Goal: Task Accomplishment & Management: Manage account settings

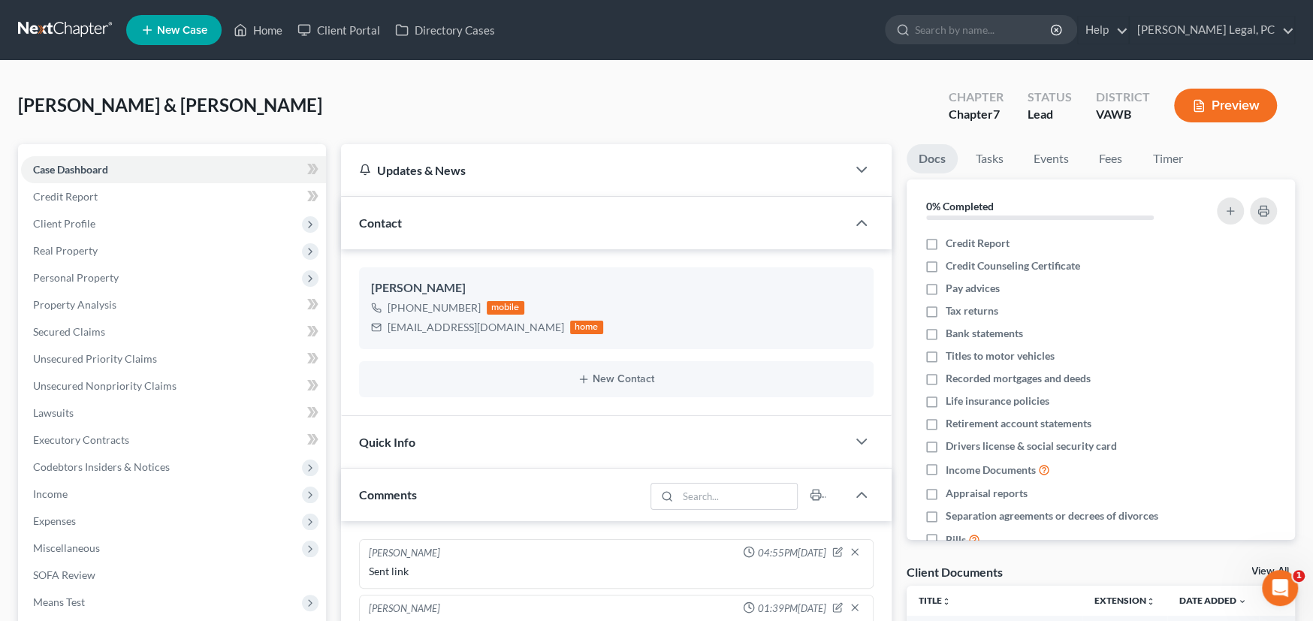
drag, startPoint x: 81, startPoint y: 28, endPoint x: 130, endPoint y: 13, distance: 51.1
click at [81, 28] on link at bounding box center [66, 30] width 96 height 27
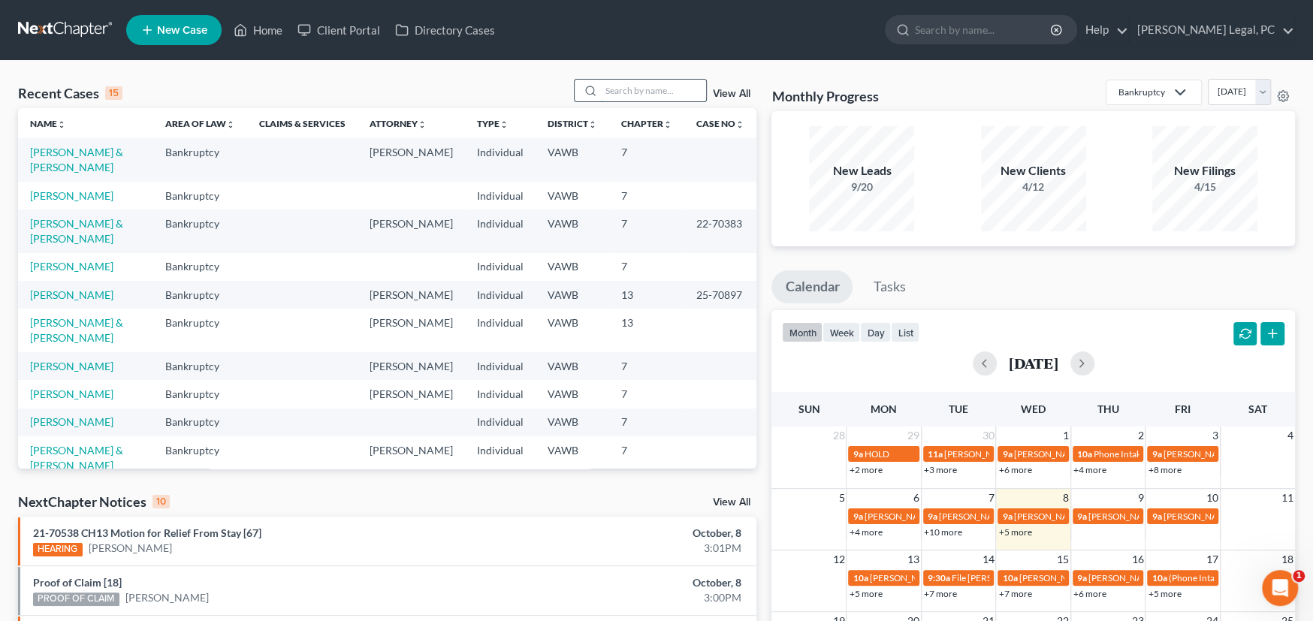
click at [609, 96] on input "search" at bounding box center [653, 91] width 105 height 22
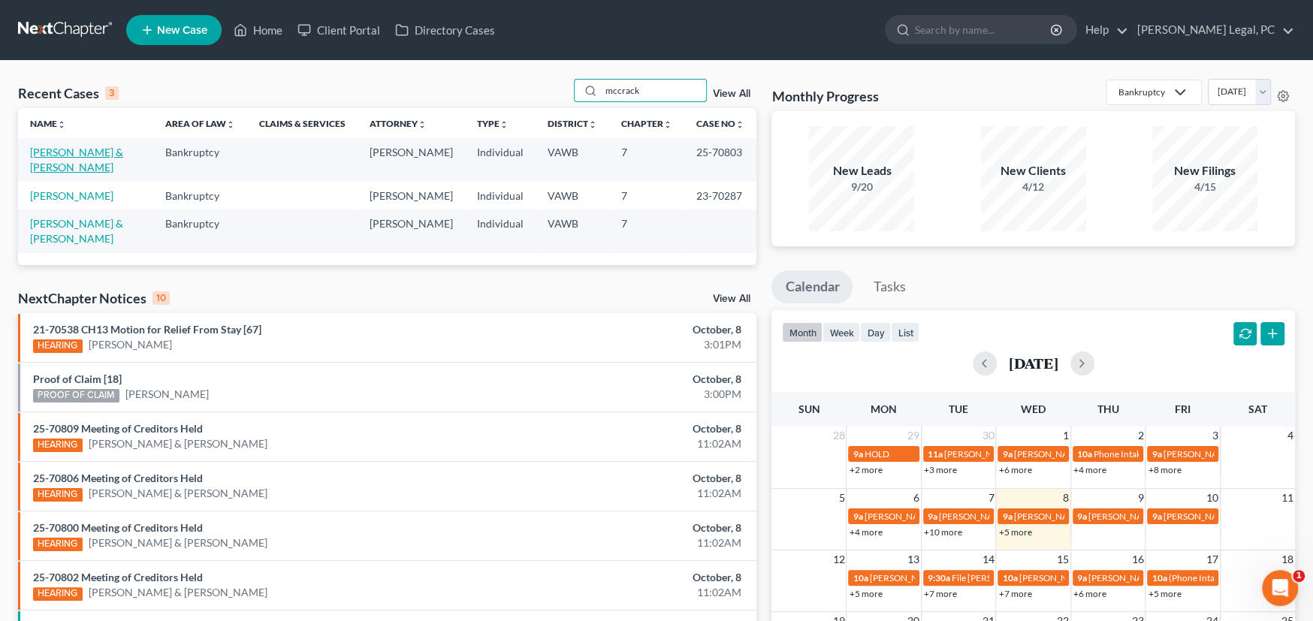
type input "mccrack"
click at [60, 171] on link "[PERSON_NAME] & [PERSON_NAME]" at bounding box center [76, 160] width 93 height 28
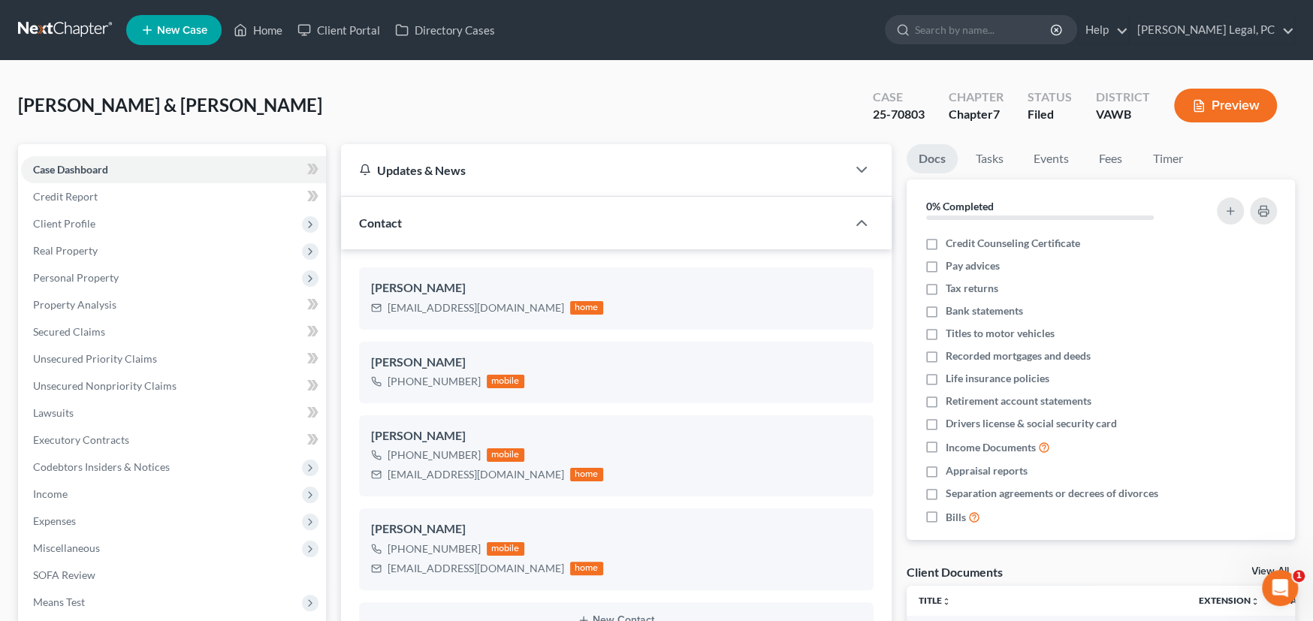
click at [47, 23] on link at bounding box center [66, 30] width 96 height 27
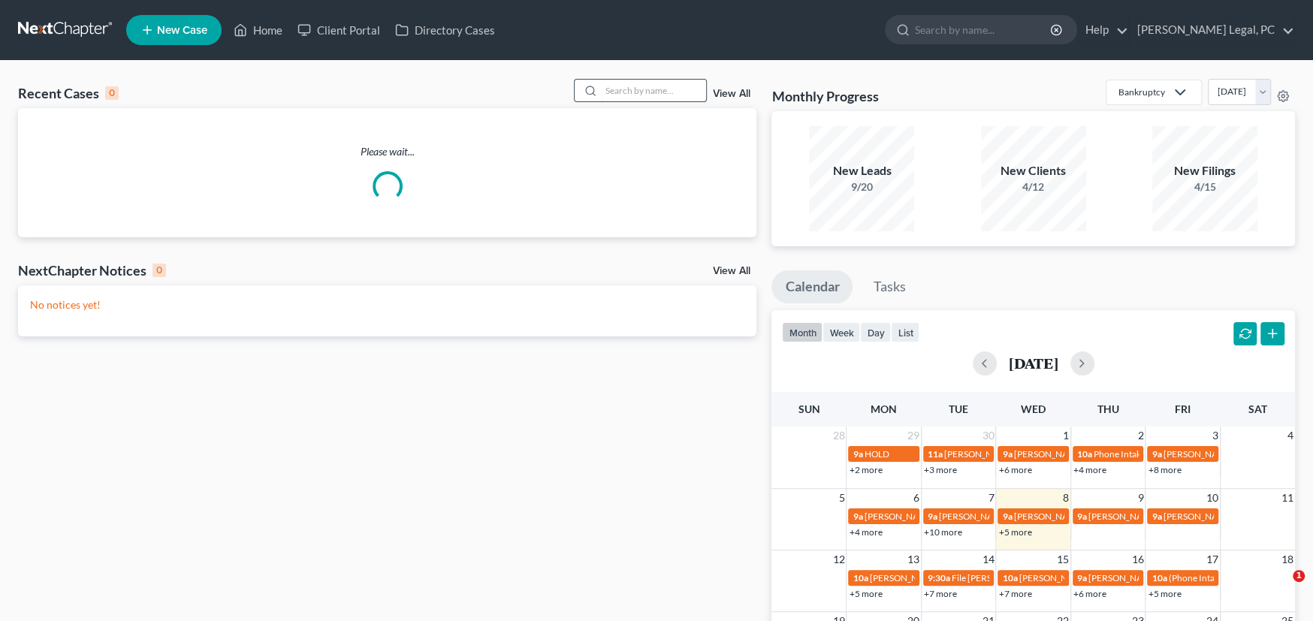
click at [619, 100] on input "search" at bounding box center [653, 91] width 105 height 22
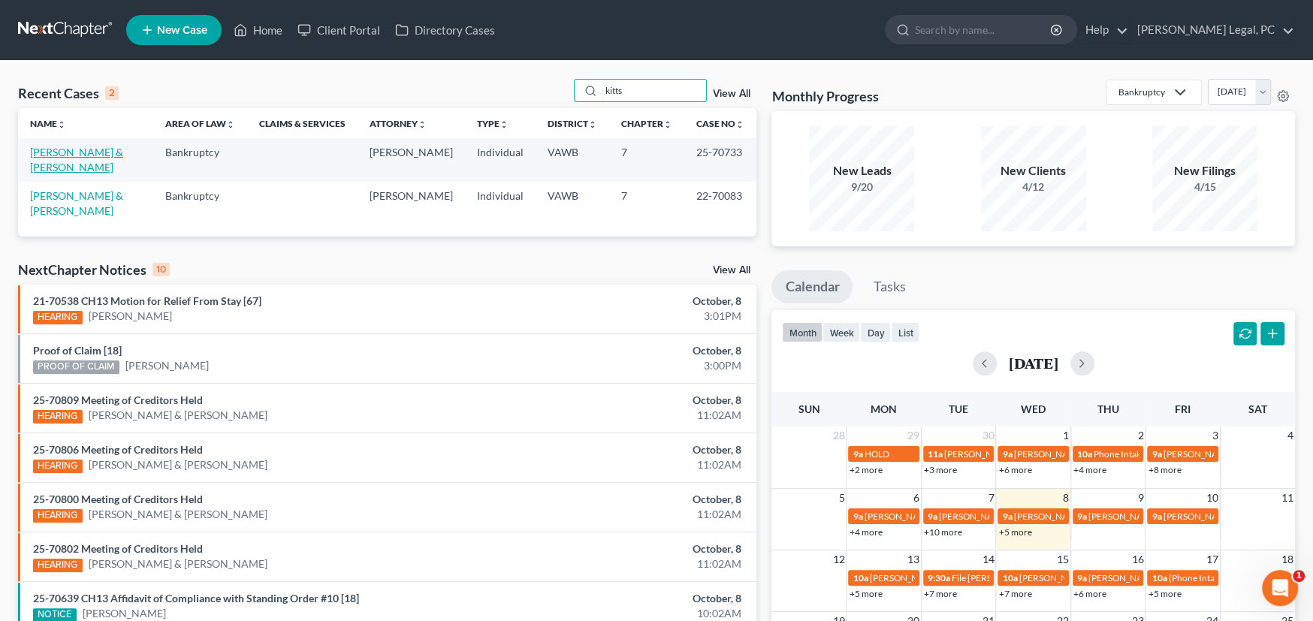
type input "kitts"
click at [88, 146] on link "[PERSON_NAME] & [PERSON_NAME]" at bounding box center [76, 160] width 93 height 28
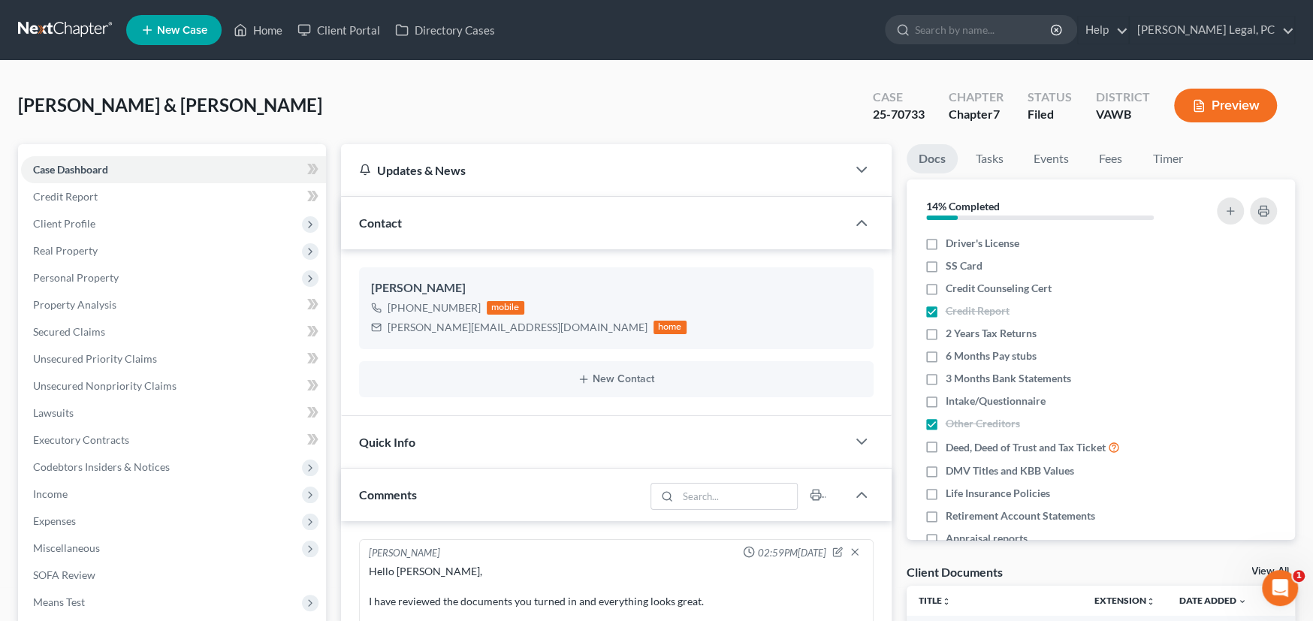
click at [506, 116] on div "Kitts, Stuart & Lesia Upgraded Case 25-70733 Chapter Chapter 7 Status Filed Dis…" at bounding box center [656, 111] width 1277 height 65
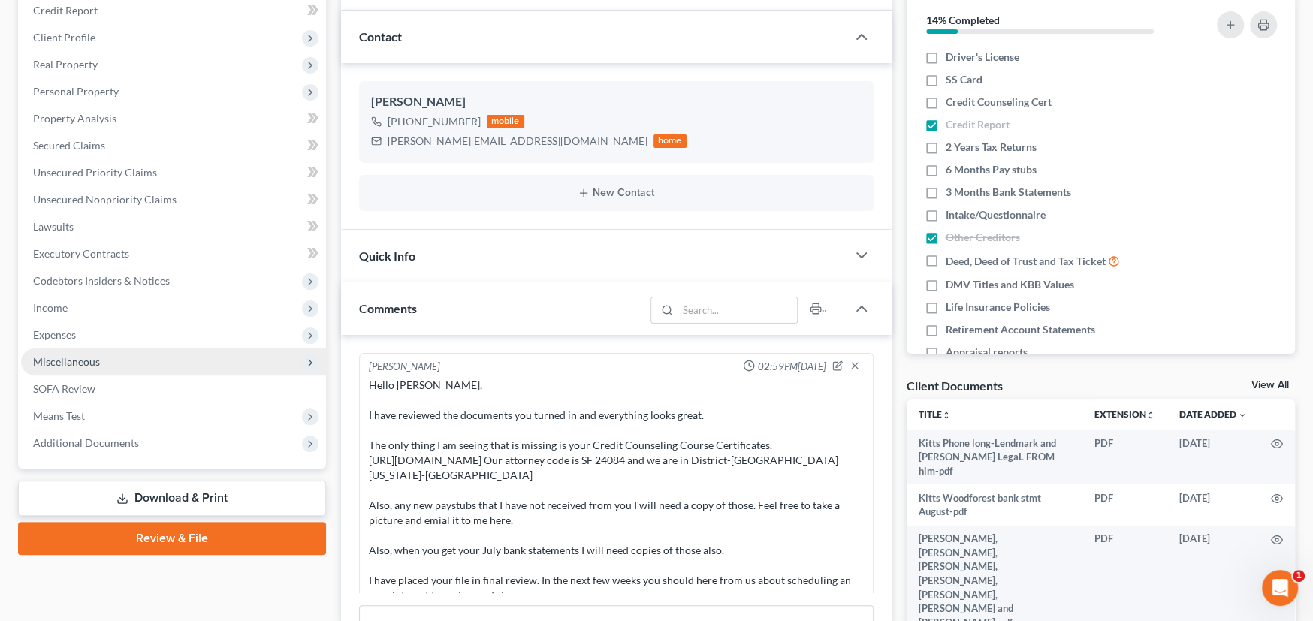
scroll to position [150, 0]
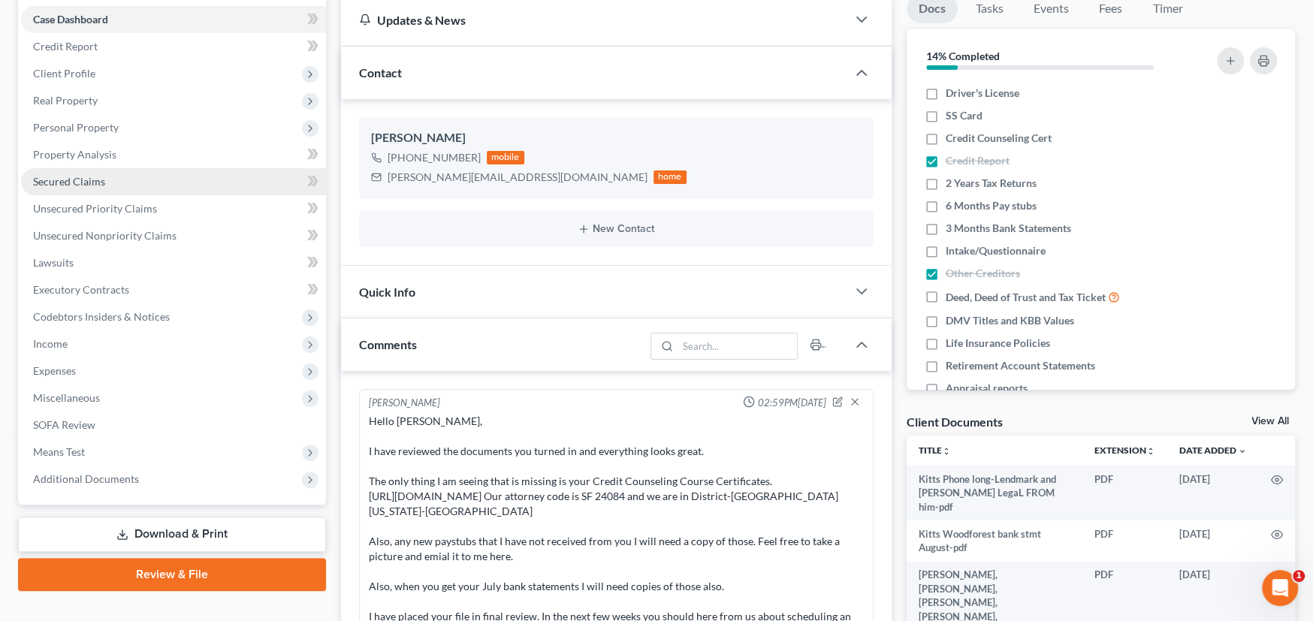
click at [107, 187] on link "Secured Claims" at bounding box center [173, 181] width 305 height 27
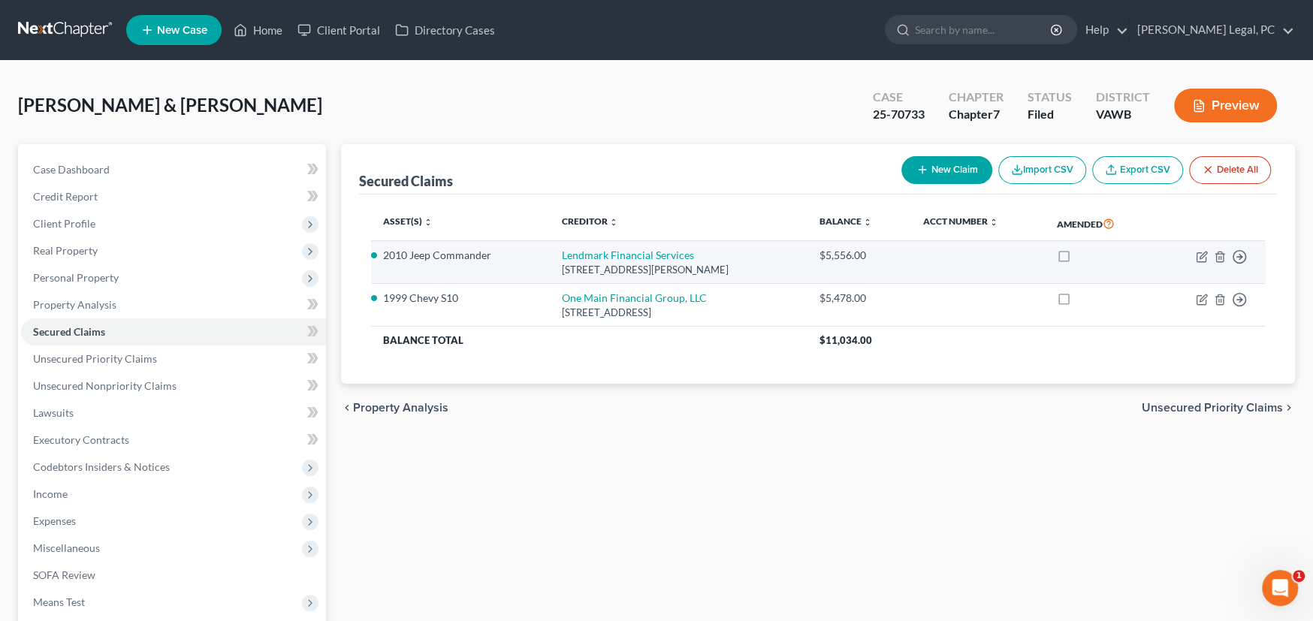
click at [532, 267] on td "2010 Jeep Commander" at bounding box center [460, 262] width 179 height 43
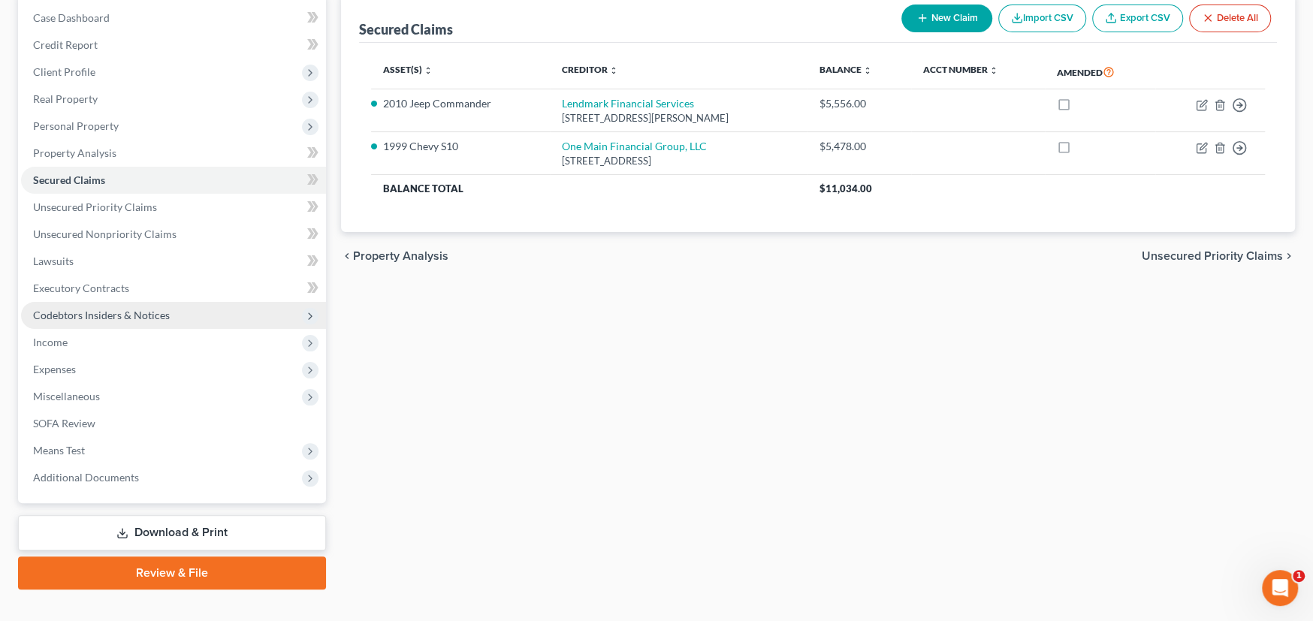
scroll to position [176, 0]
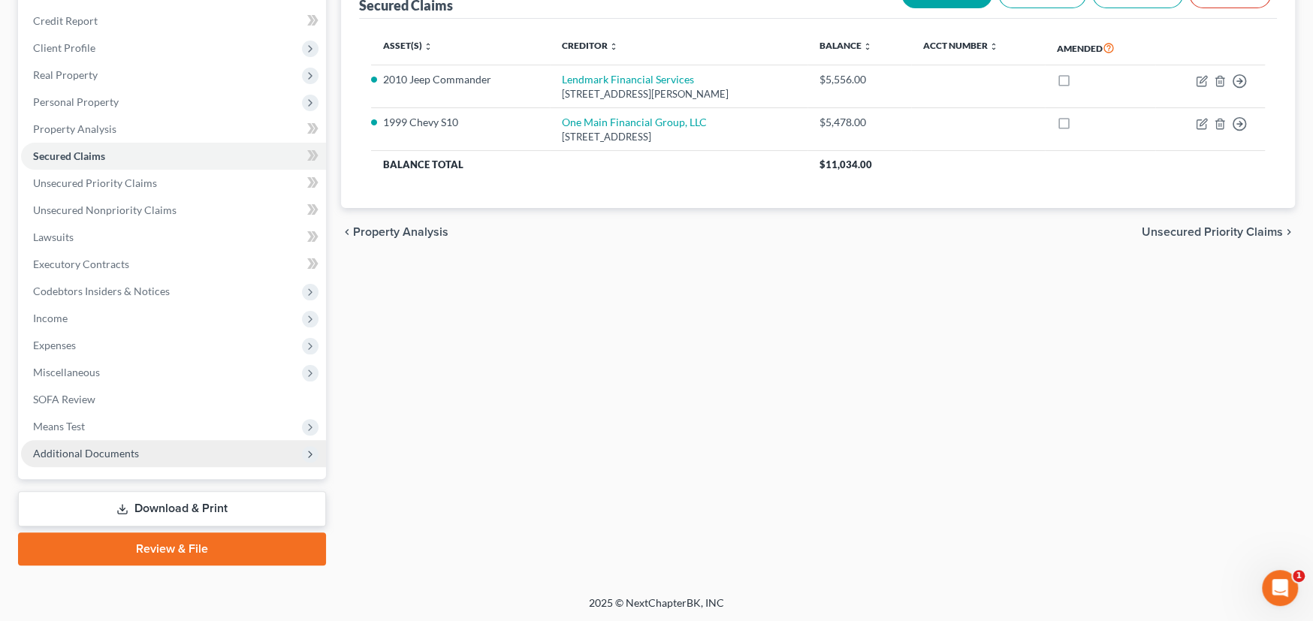
click at [125, 456] on span "Additional Documents" at bounding box center [86, 453] width 106 height 13
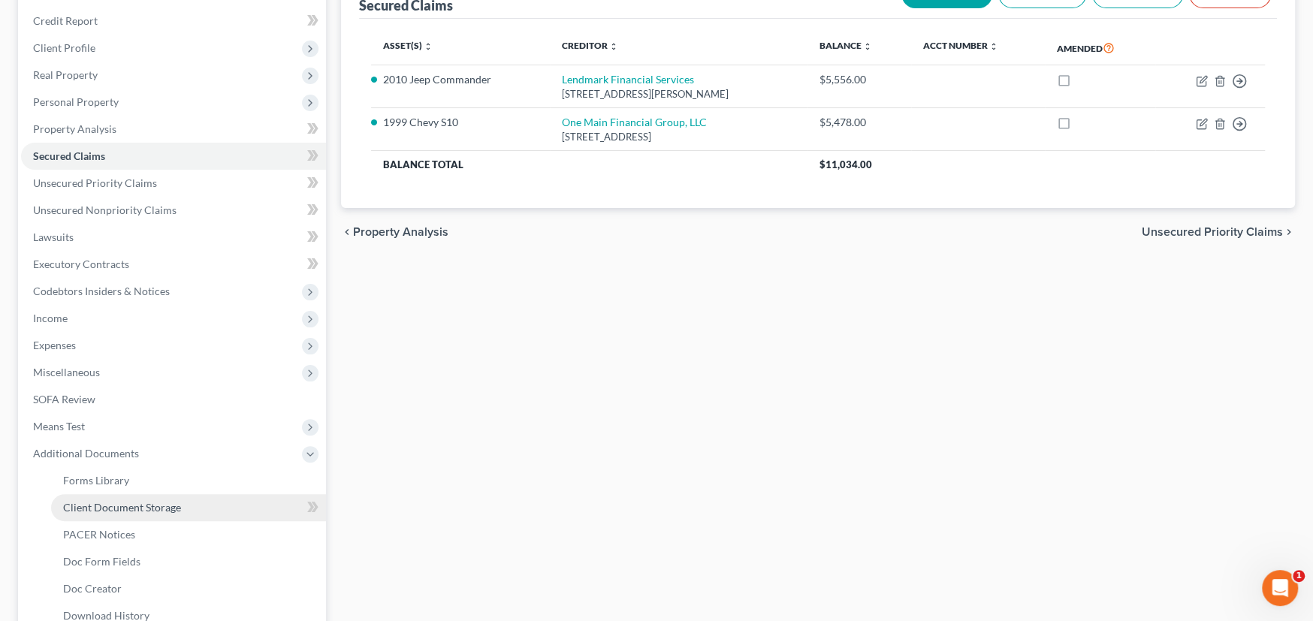
click at [149, 501] on span "Client Document Storage" at bounding box center [122, 507] width 118 height 13
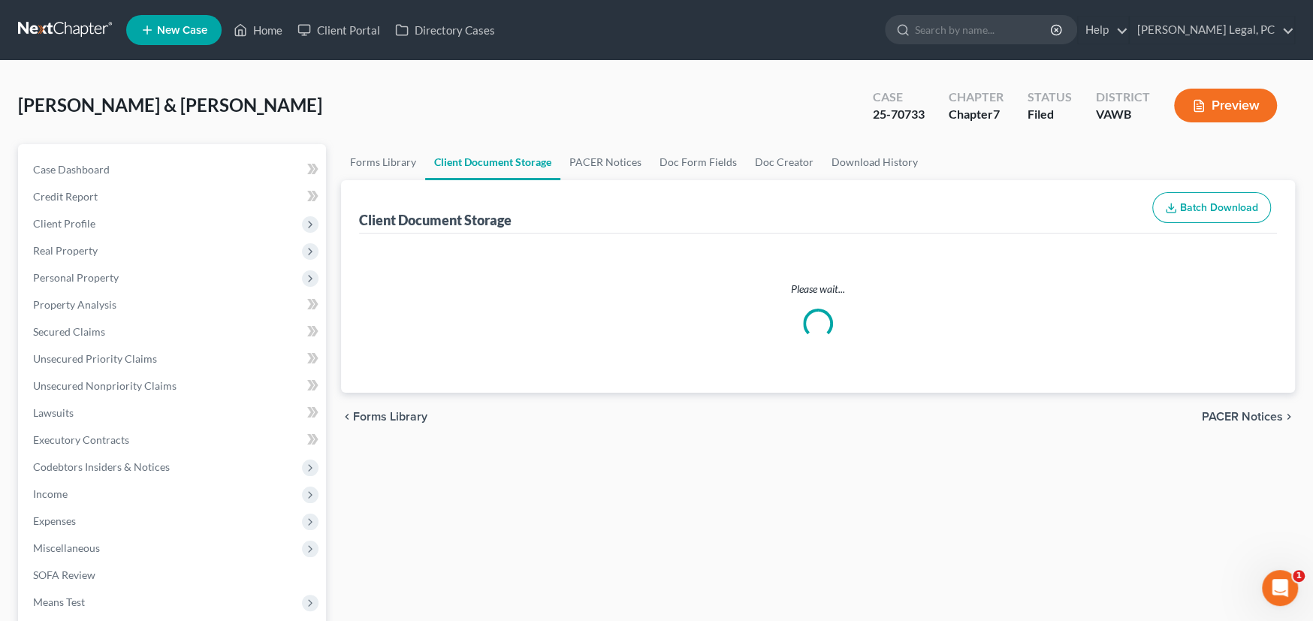
select select "0"
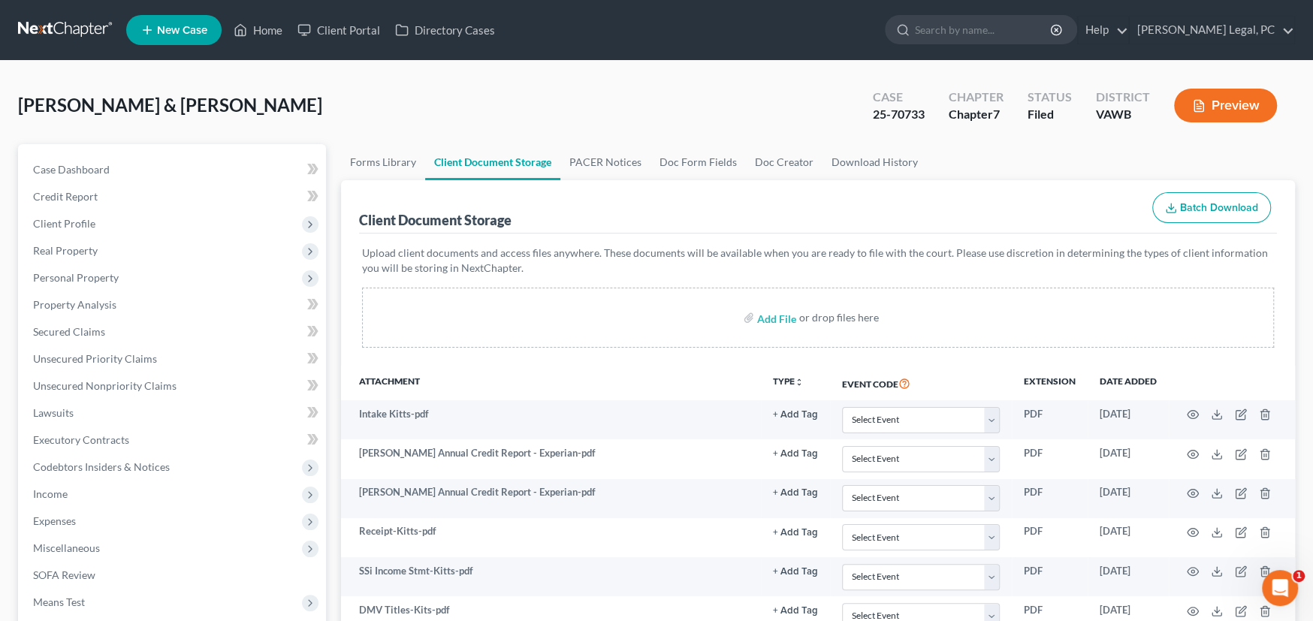
click at [621, 96] on div "Kitts, Stuart & Lesia Upgraded Case 25-70733 Chapter Chapter 7 Status Filed Dis…" at bounding box center [656, 111] width 1277 height 65
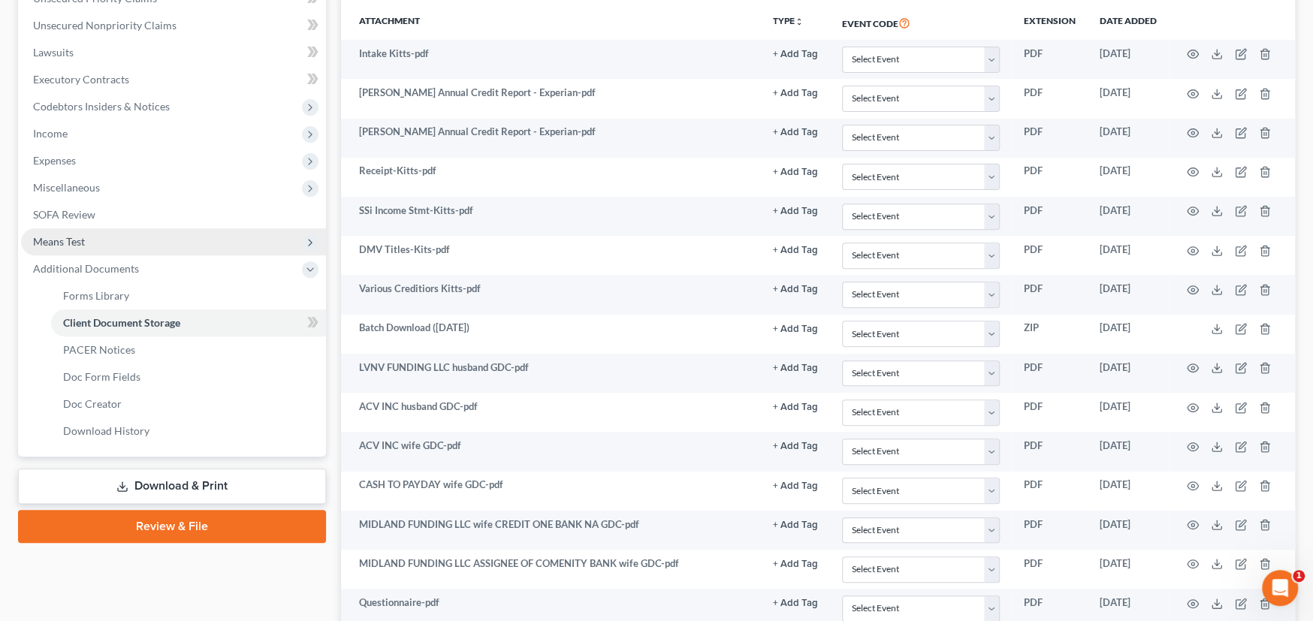
scroll to position [375, 0]
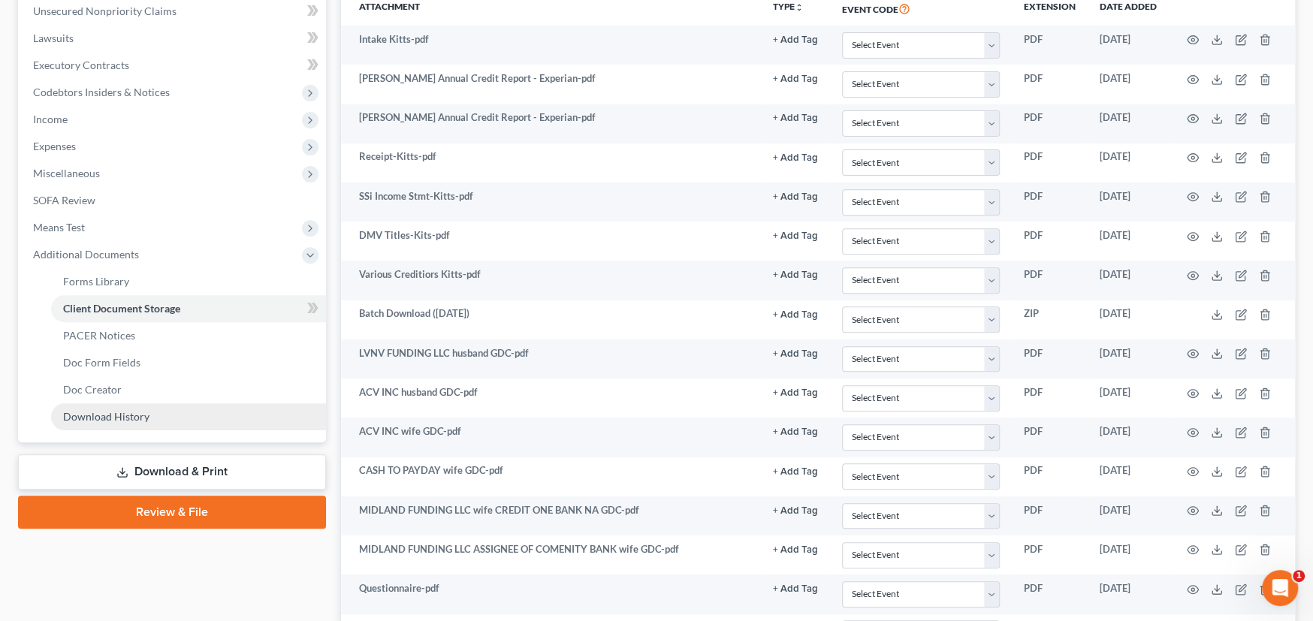
click at [147, 419] on link "Download History" at bounding box center [188, 416] width 275 height 27
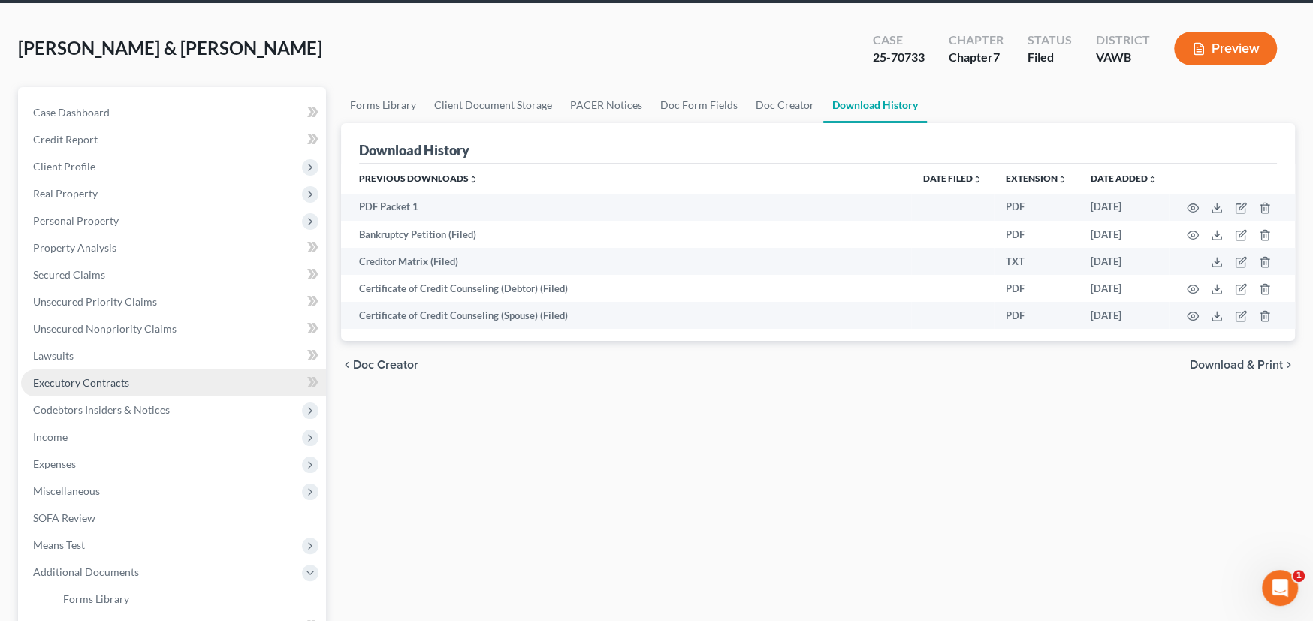
scroll to position [338, 0]
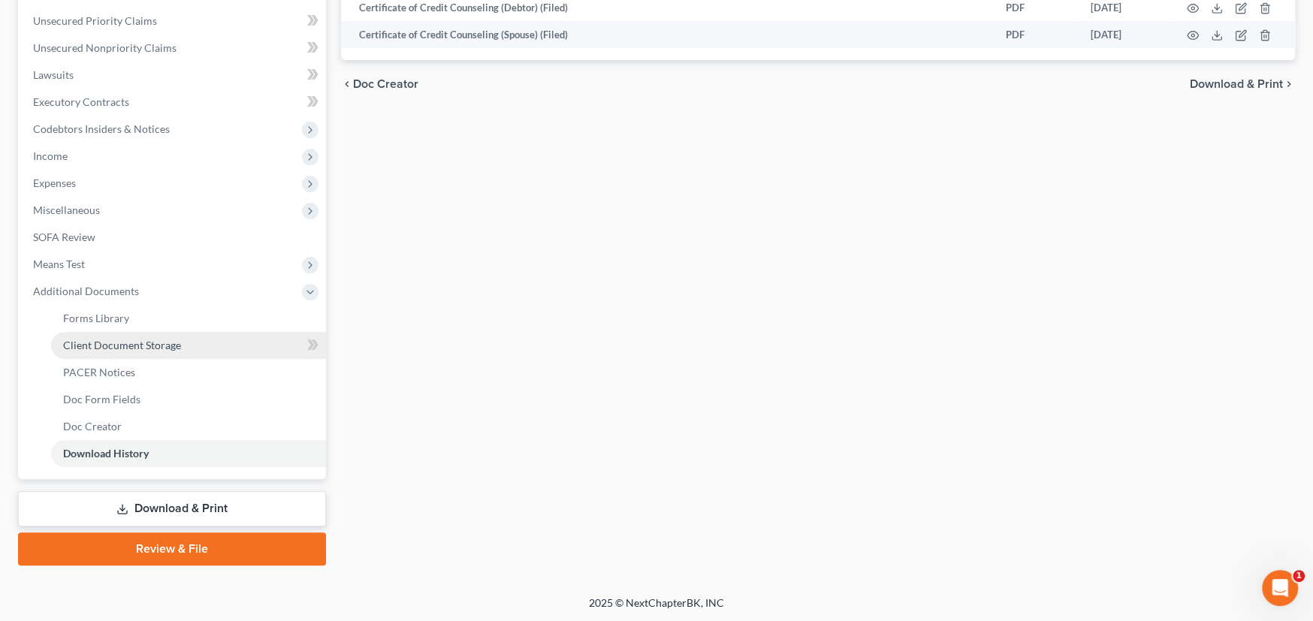
click at [204, 347] on link "Client Document Storage" at bounding box center [188, 345] width 275 height 27
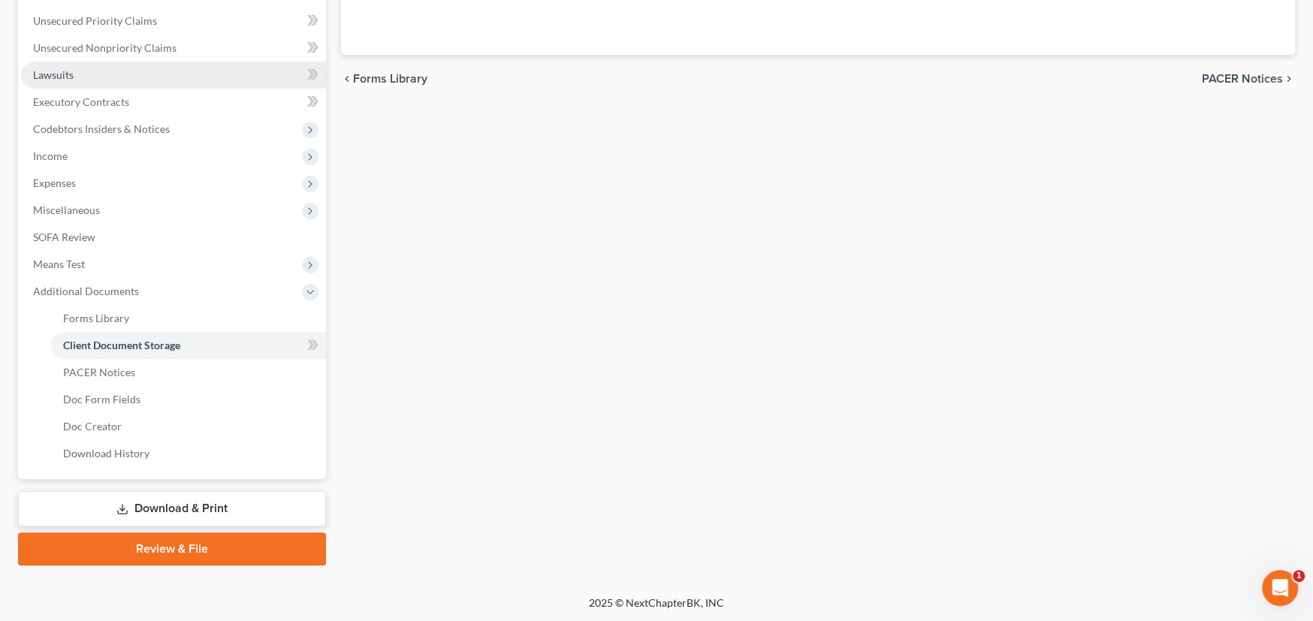
scroll to position [130, 0]
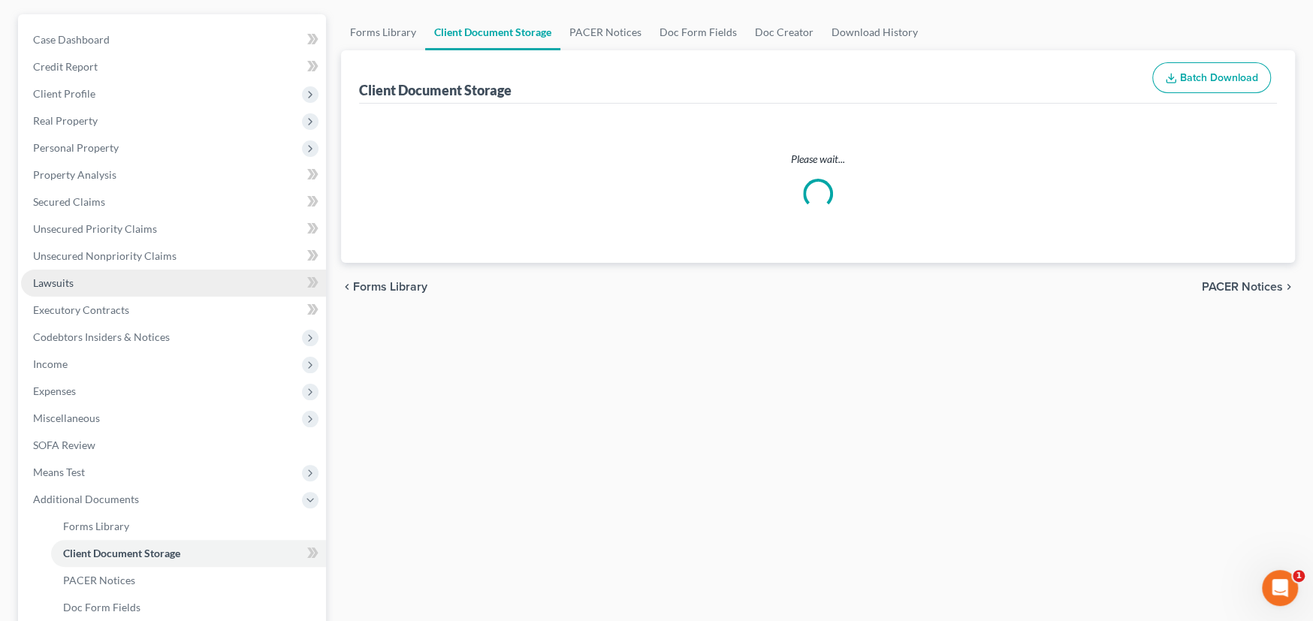
select select "0"
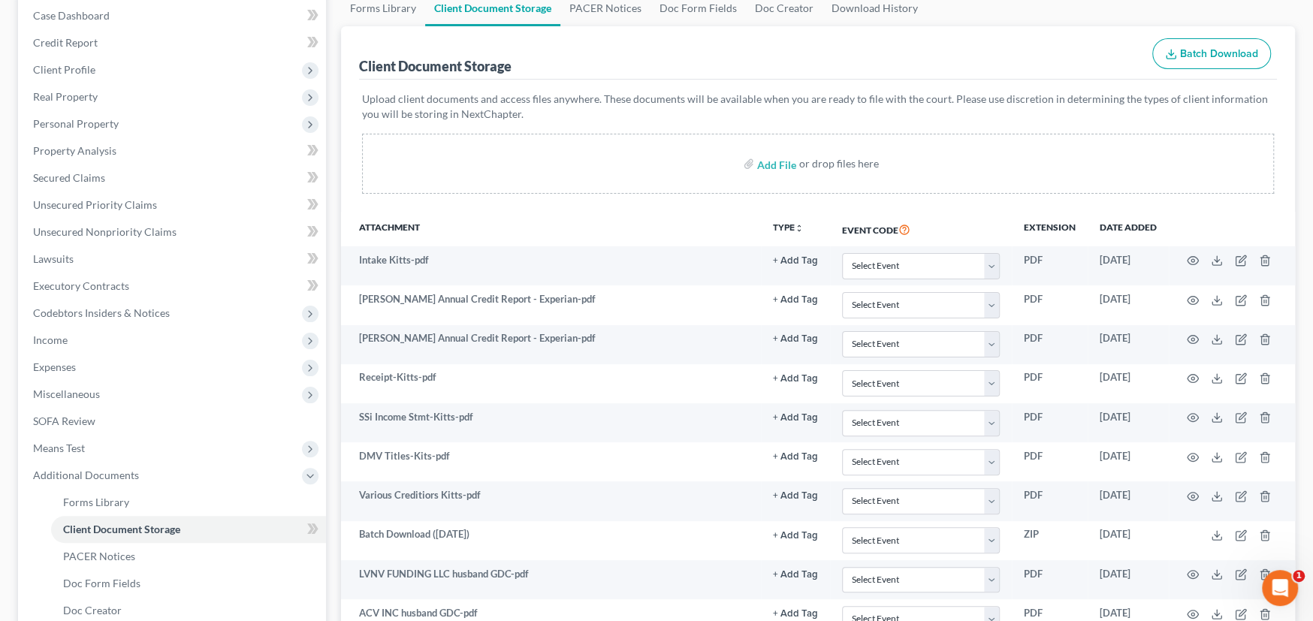
scroll to position [68, 0]
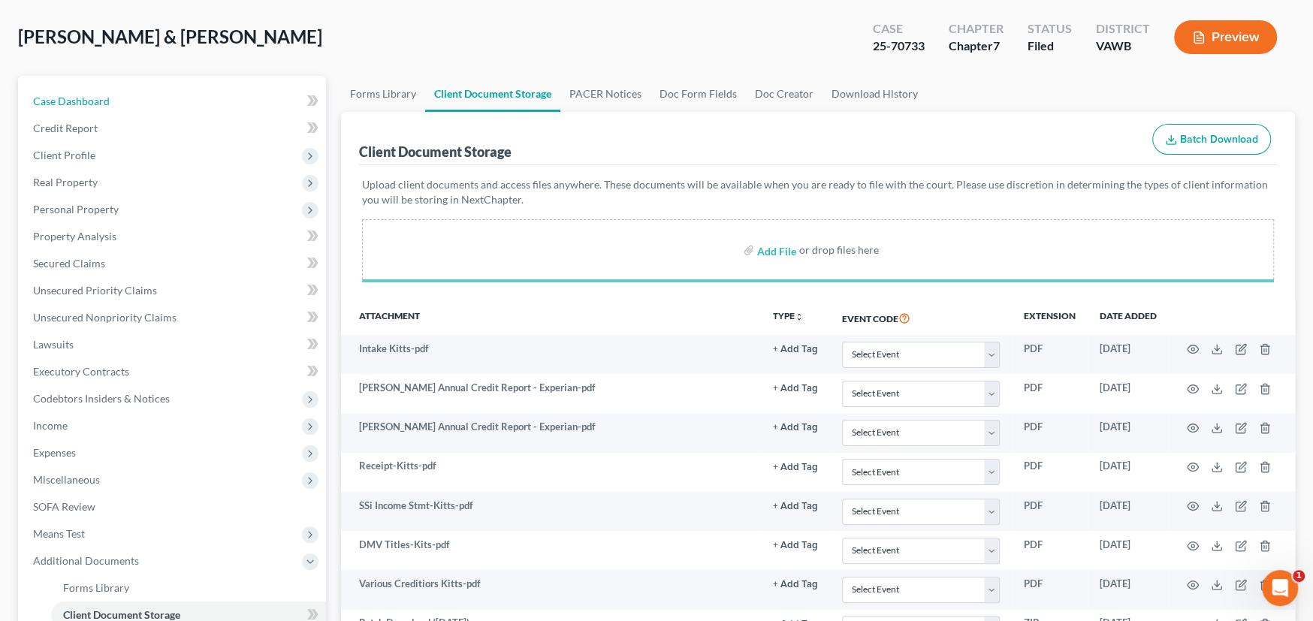
drag, startPoint x: 60, startPoint y: 98, endPoint x: 331, endPoint y: 160, distance: 277.6
click at [61, 98] on span "Case Dashboard" at bounding box center [71, 101] width 77 height 13
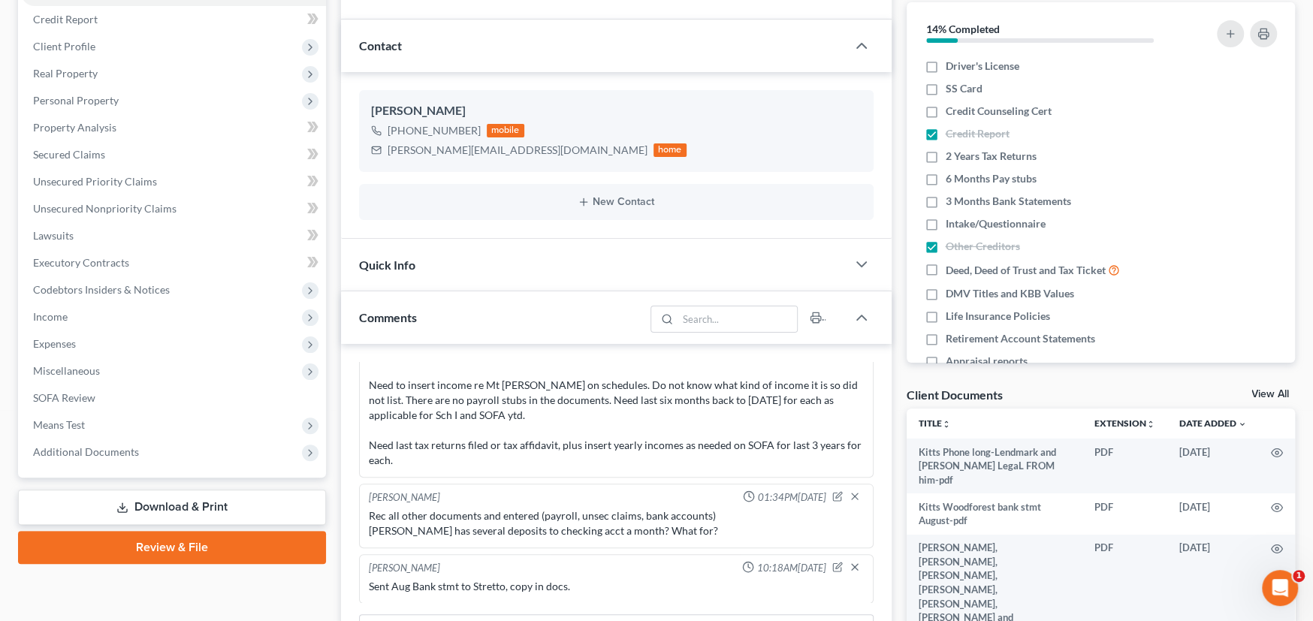
scroll to position [301, 0]
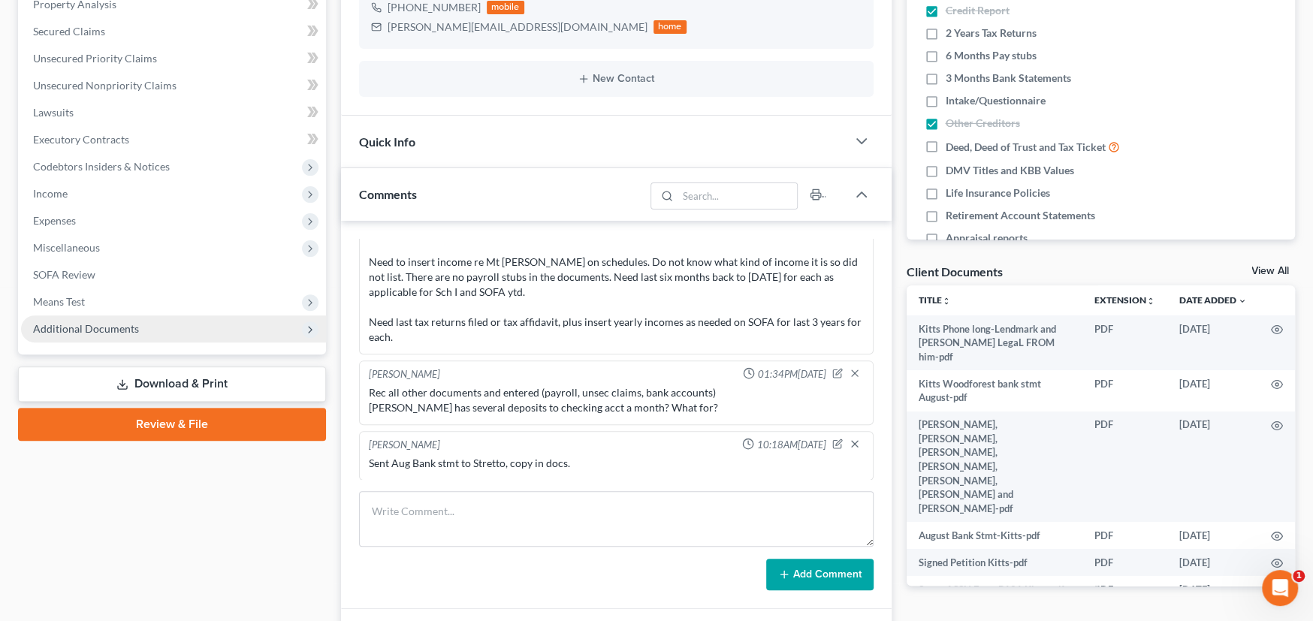
click at [74, 326] on span "Additional Documents" at bounding box center [86, 328] width 106 height 13
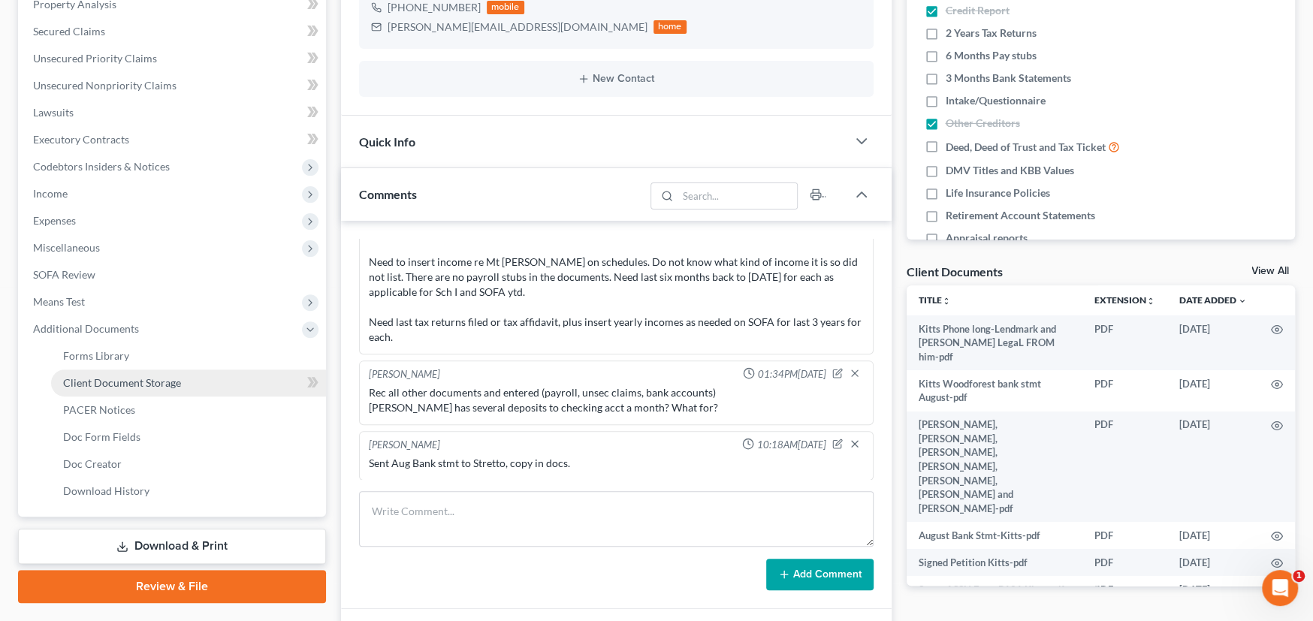
click at [117, 382] on span "Client Document Storage" at bounding box center [122, 382] width 118 height 13
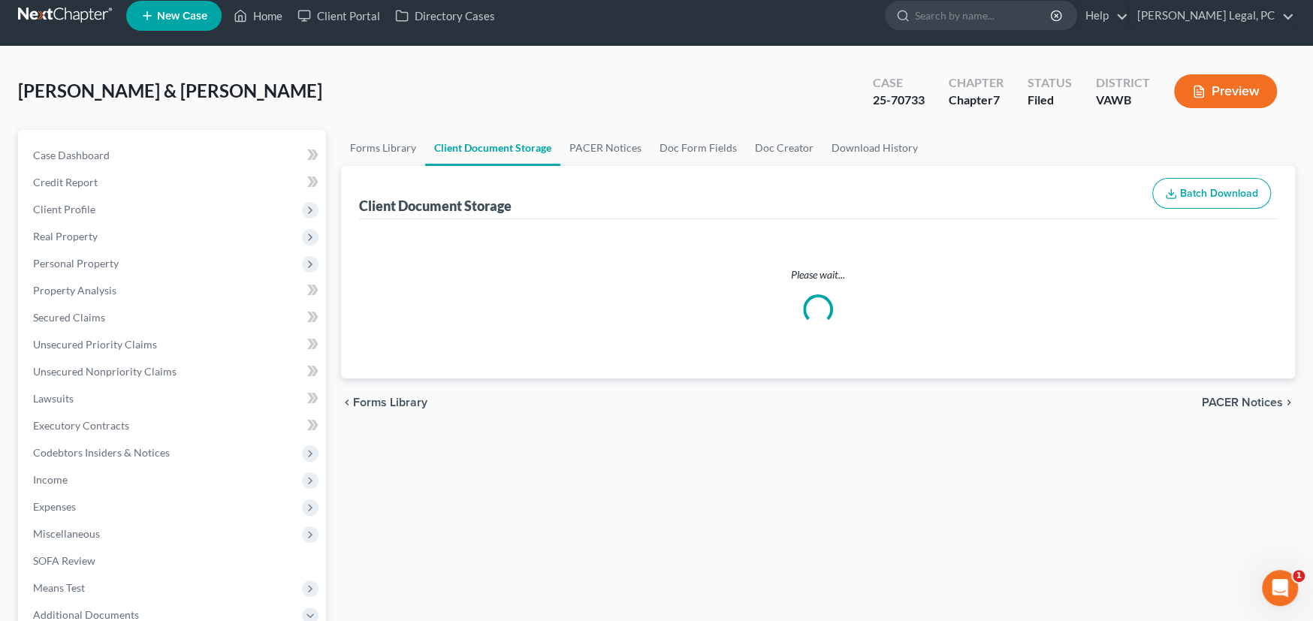
select select "0"
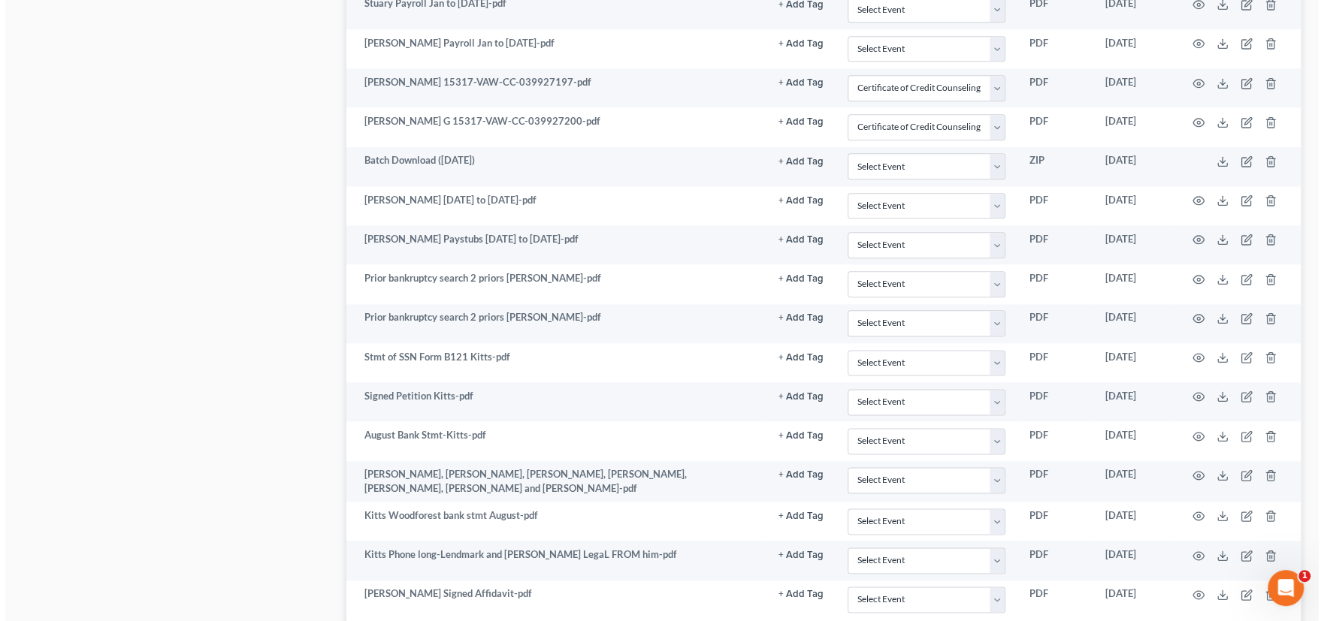
scroll to position [1460, 0]
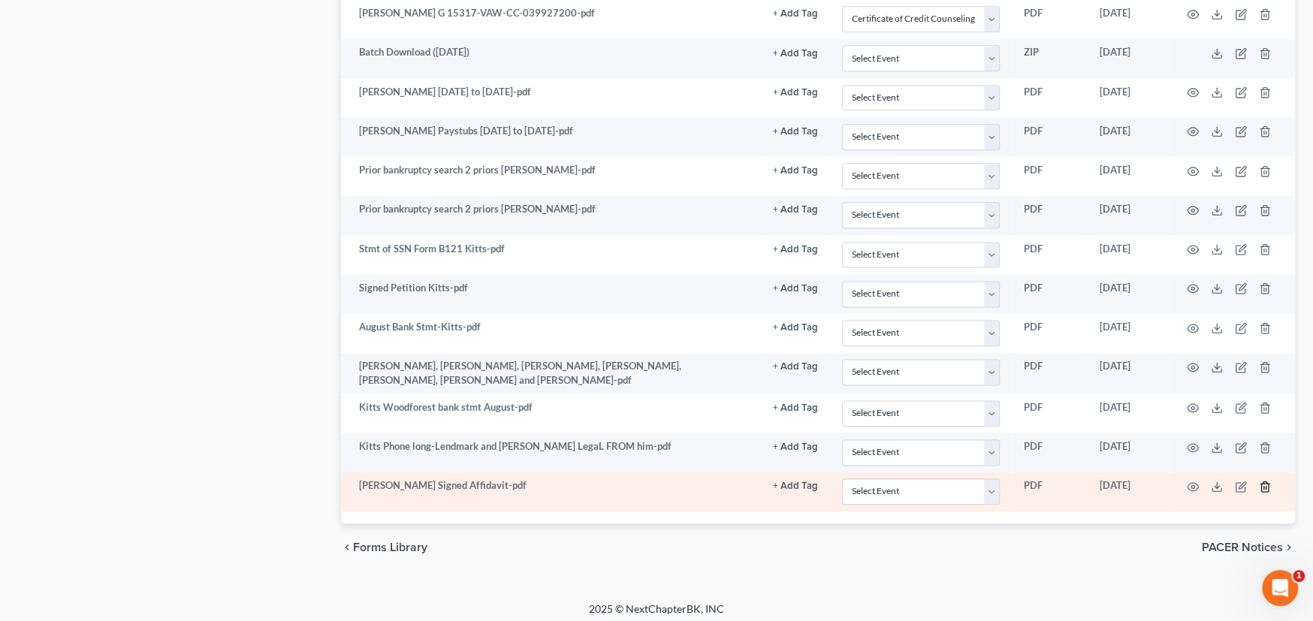
click at [1261, 481] on icon "button" at bounding box center [1265, 487] width 12 height 12
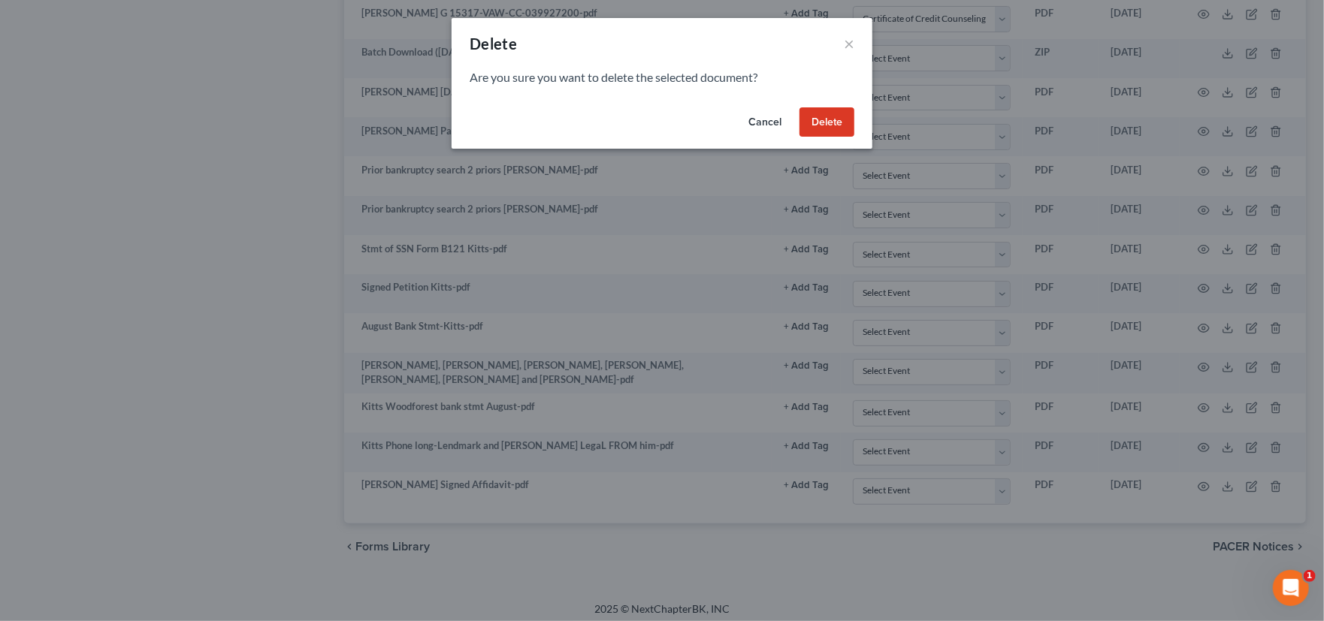
click at [835, 128] on button "Delete" at bounding box center [826, 122] width 55 height 30
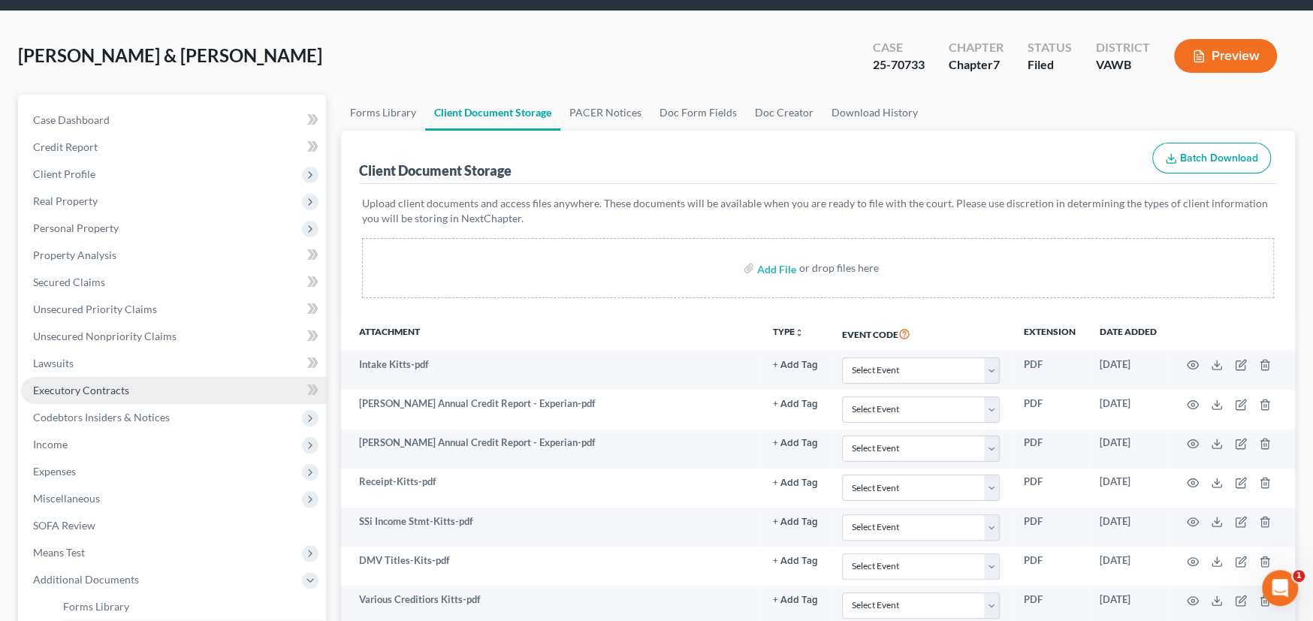
scroll to position [0, 0]
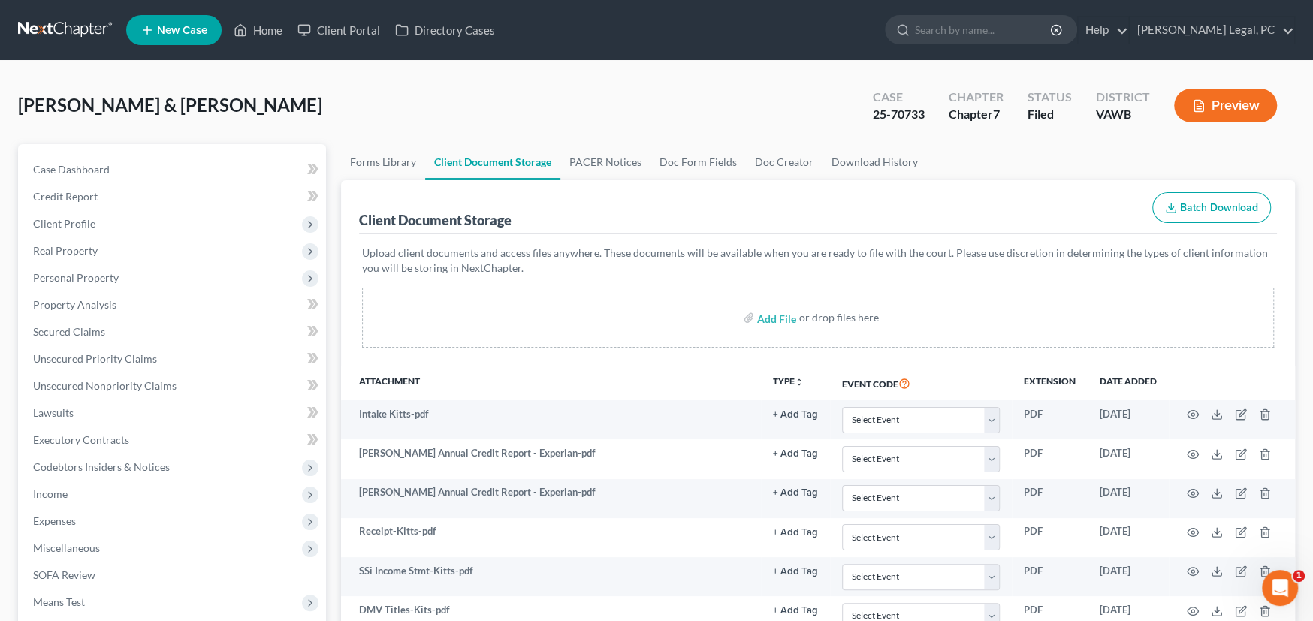
click at [70, 26] on link at bounding box center [66, 30] width 96 height 27
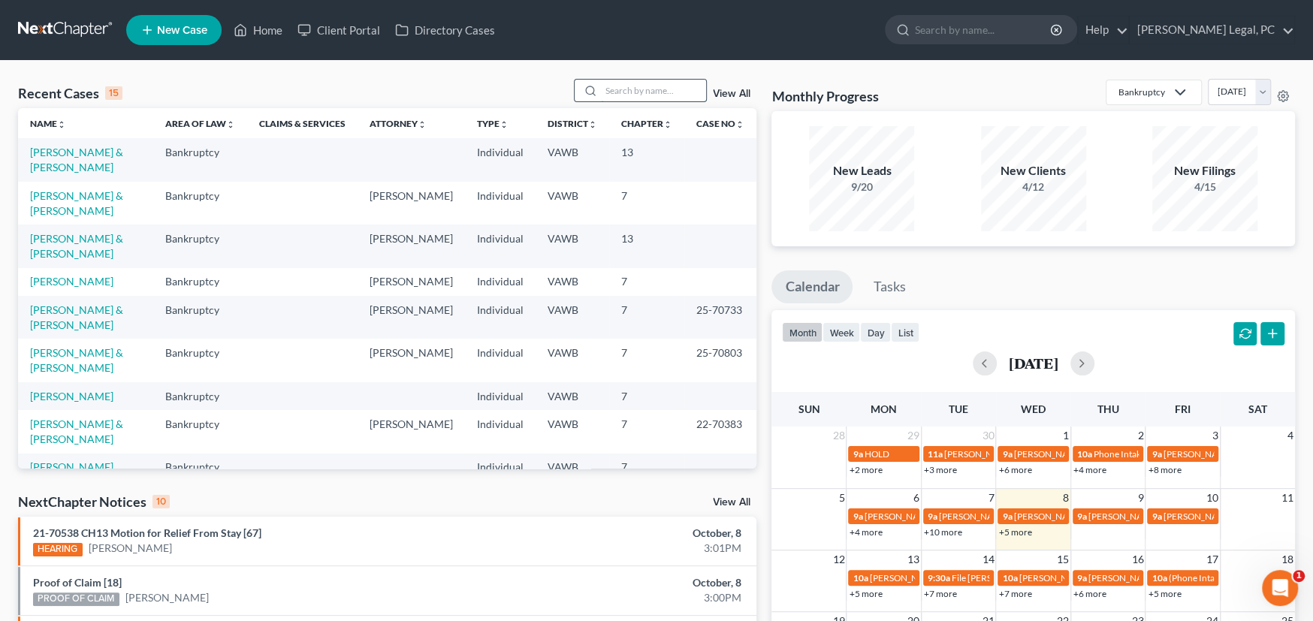
click at [618, 99] on input "search" at bounding box center [653, 91] width 105 height 22
type input "spriggs"
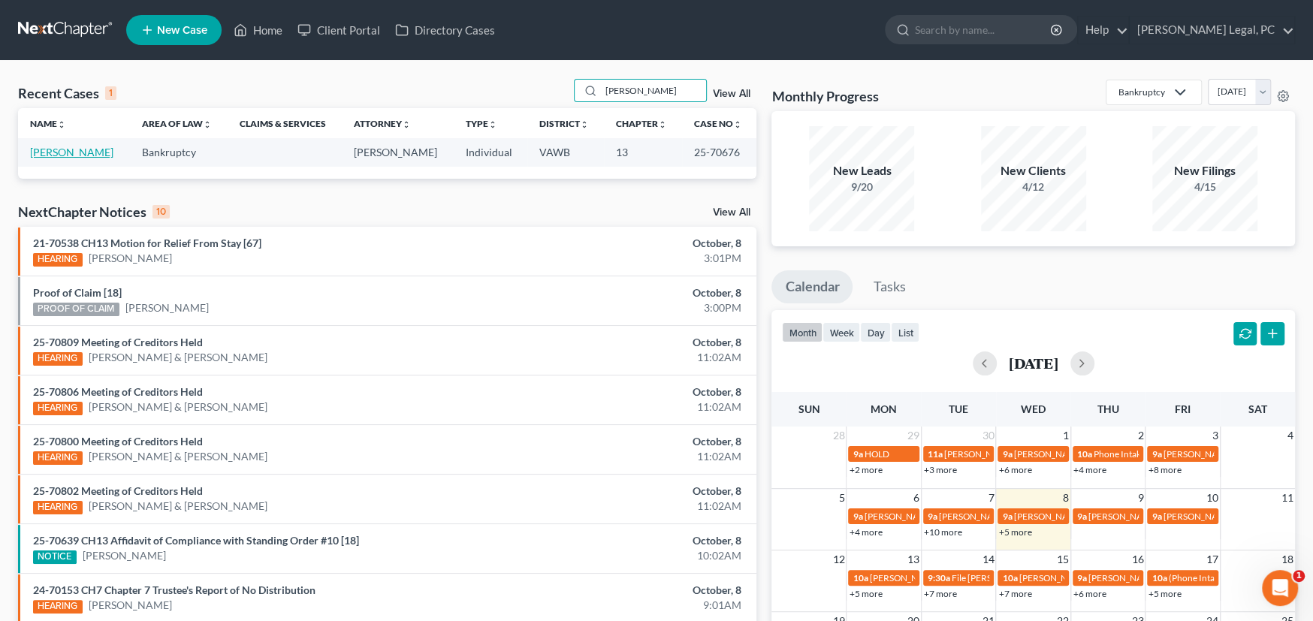
click at [77, 151] on link "Spriggs, Robert" at bounding box center [71, 152] width 83 height 13
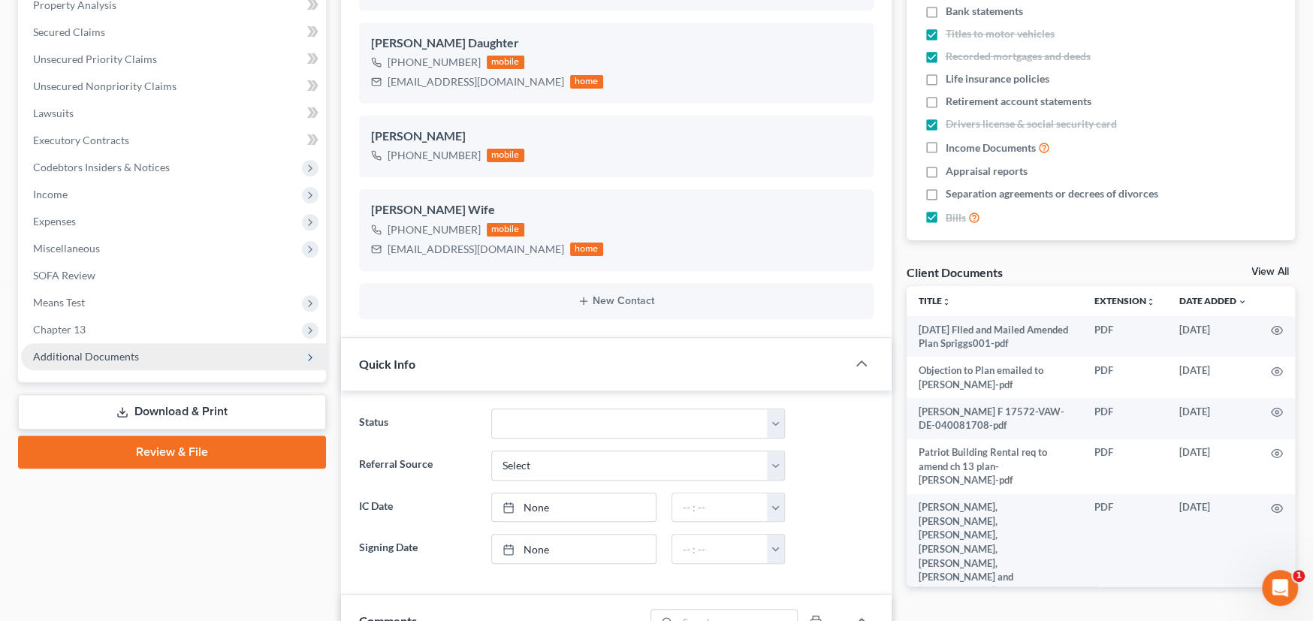
scroll to position [301, 0]
click at [112, 359] on span "Additional Documents" at bounding box center [86, 355] width 106 height 13
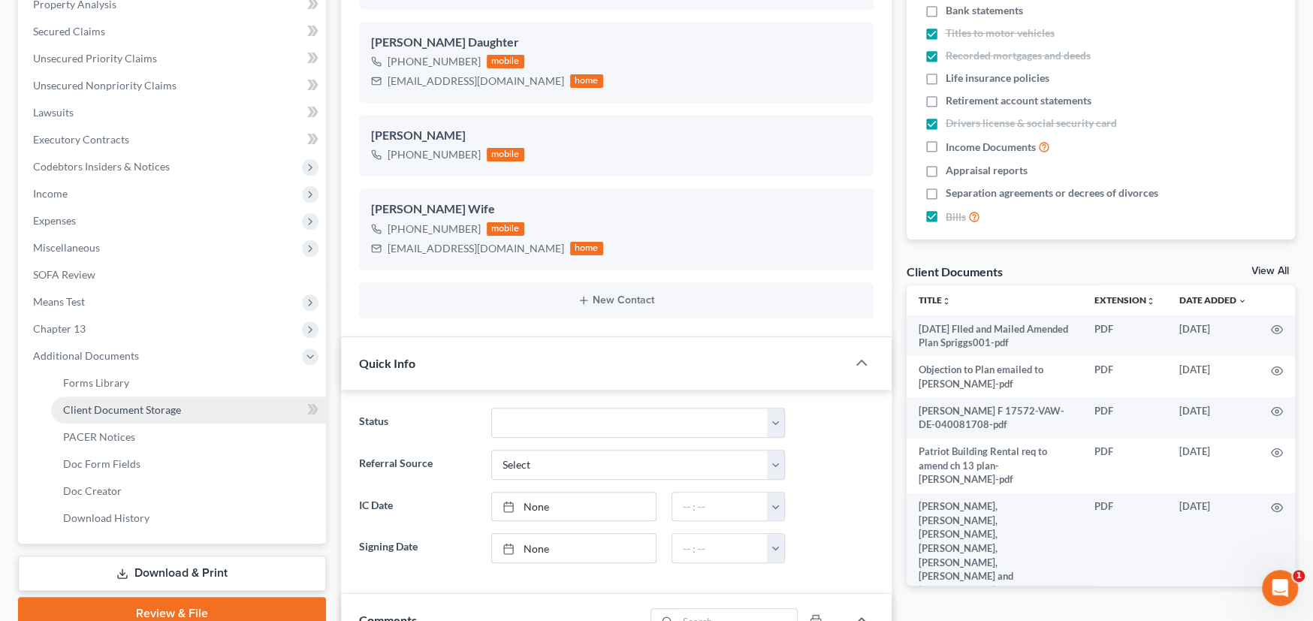
click at [136, 400] on link "Client Document Storage" at bounding box center [188, 410] width 275 height 27
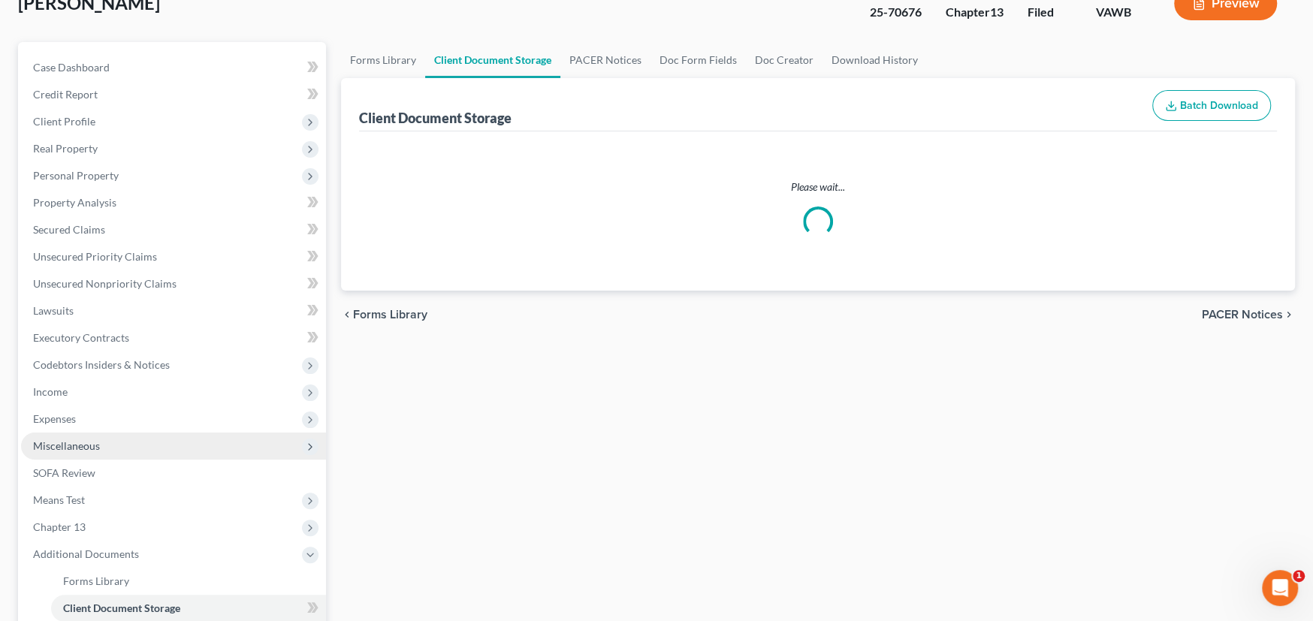
scroll to position [7, 0]
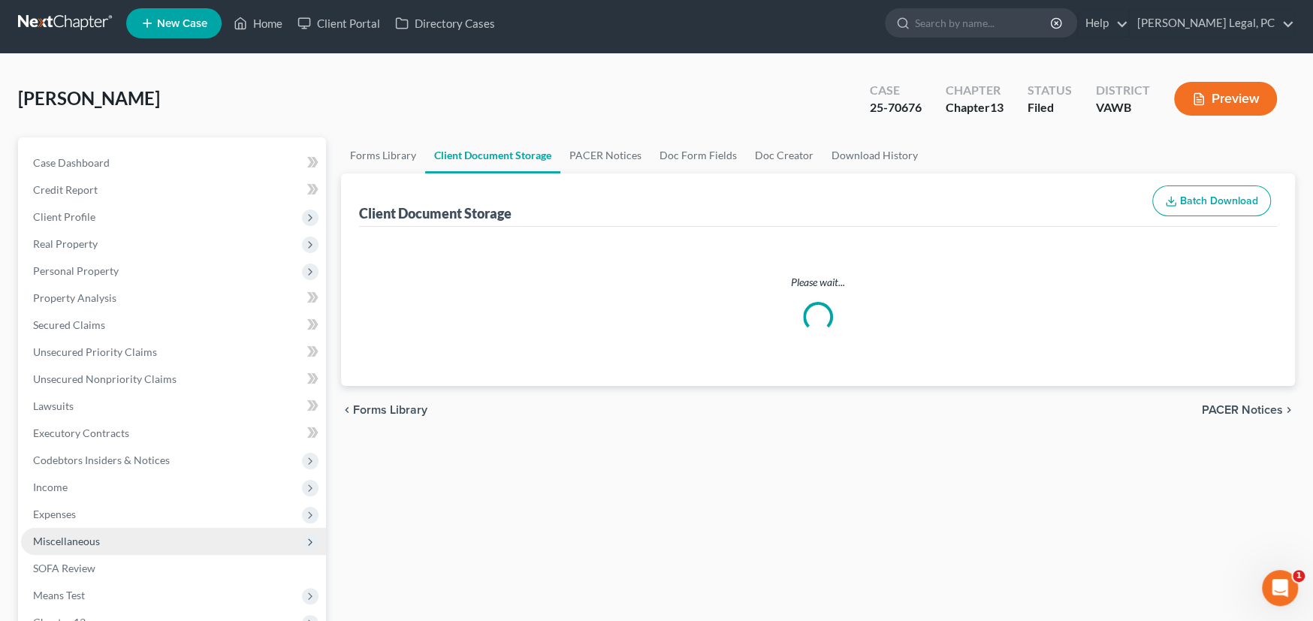
select select "0"
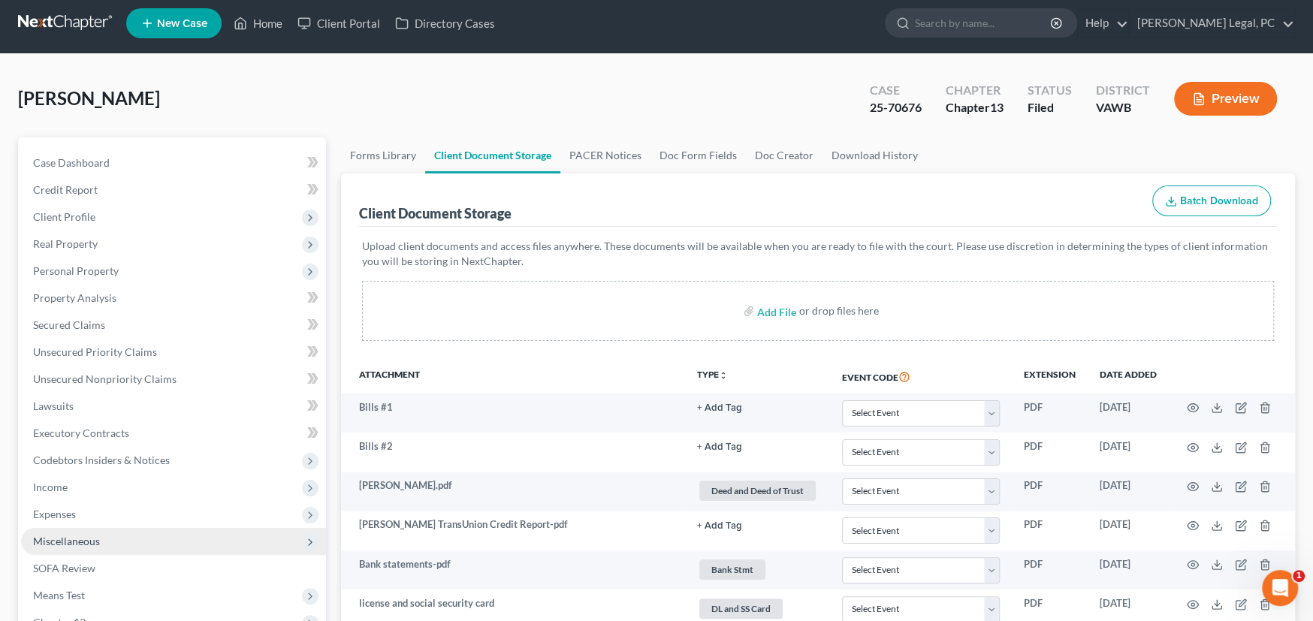
scroll to position [0, 0]
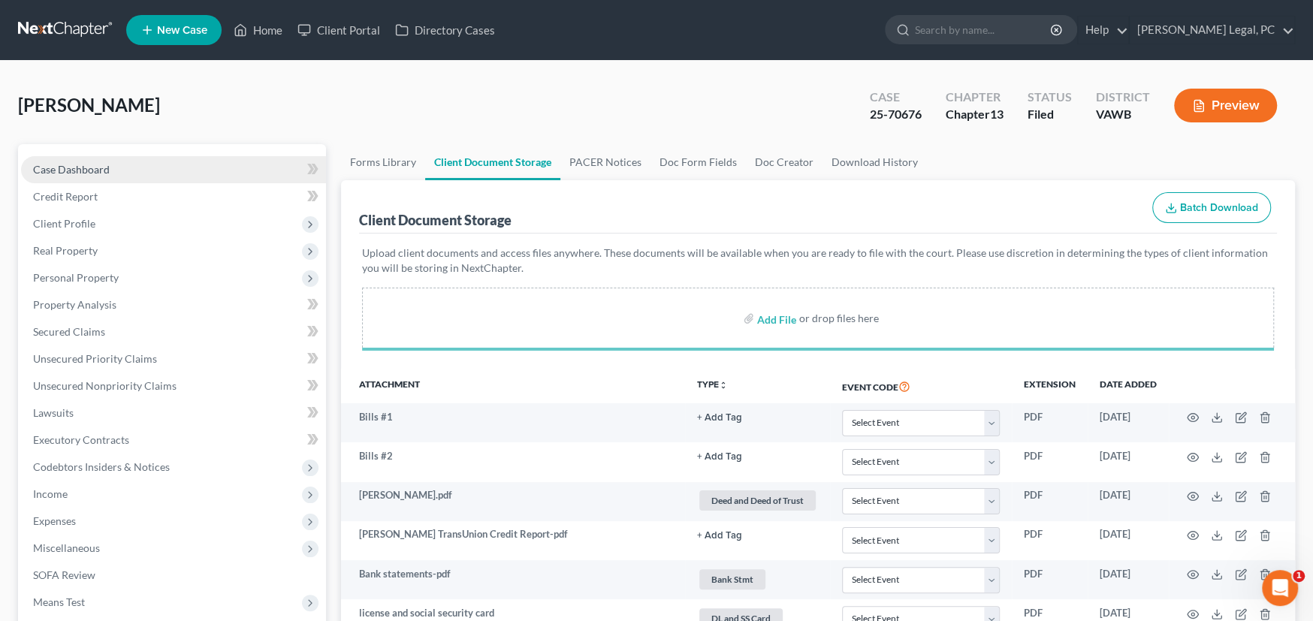
click at [54, 159] on link "Case Dashboard" at bounding box center [173, 169] width 305 height 27
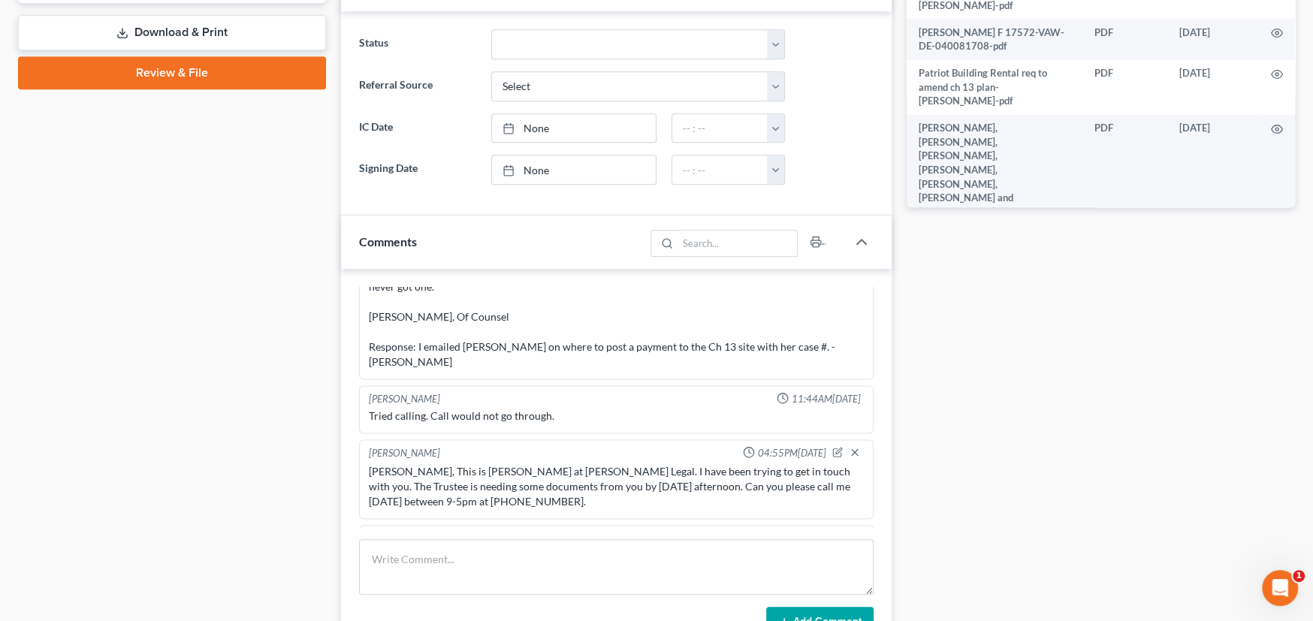
scroll to position [902, 0]
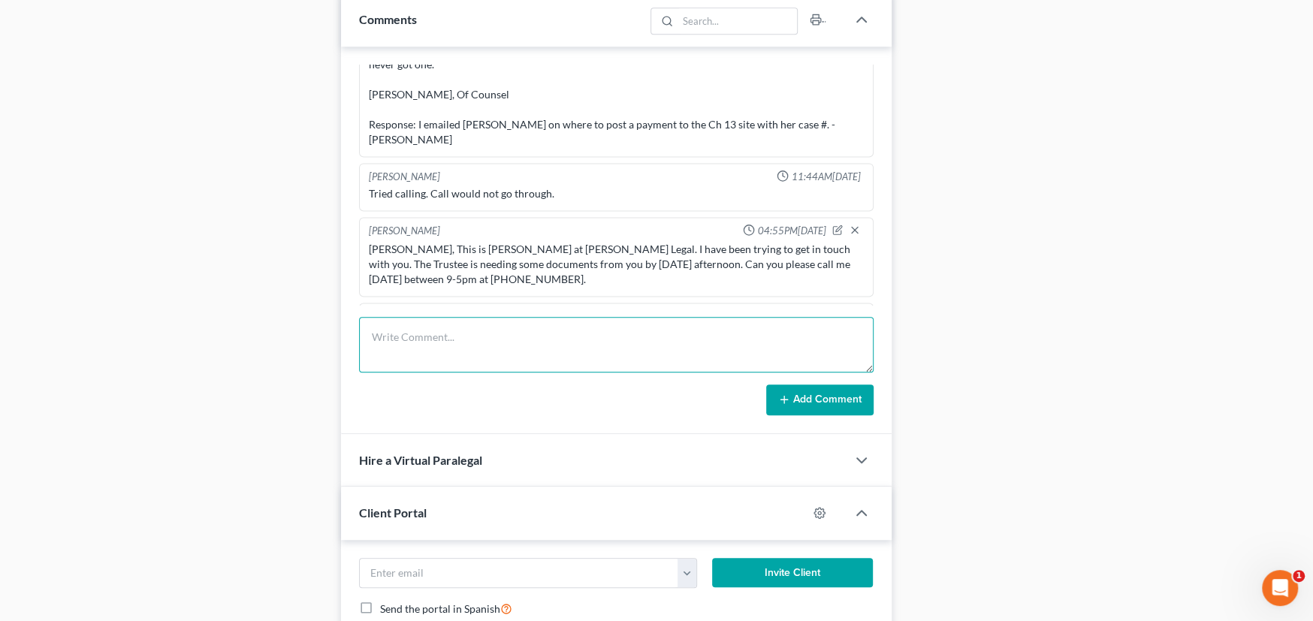
click at [427, 355] on textarea at bounding box center [616, 345] width 515 height 56
type textarea "Filed Signed Affidavit to Pacer"
click at [807, 398] on button "Add Comment" at bounding box center [819, 401] width 107 height 32
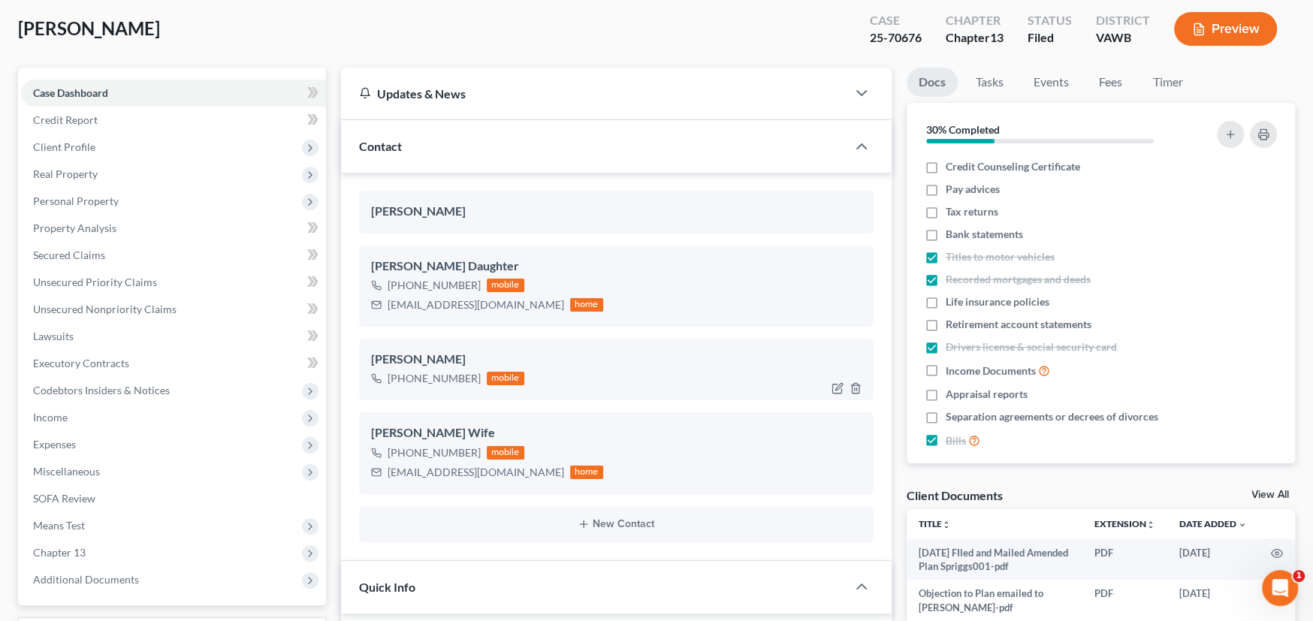
scroll to position [0, 0]
